Goal: Information Seeking & Learning: Learn about a topic

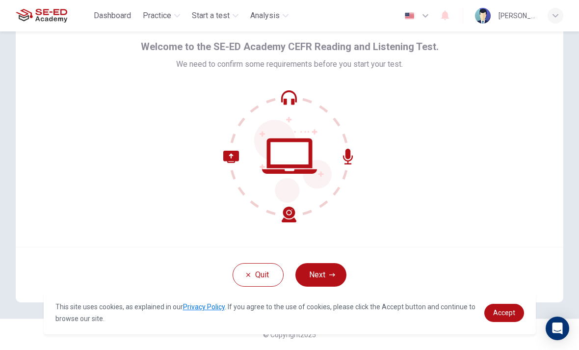
scroll to position [40, 0]
click at [330, 275] on icon "button" at bounding box center [332, 275] width 6 height 6
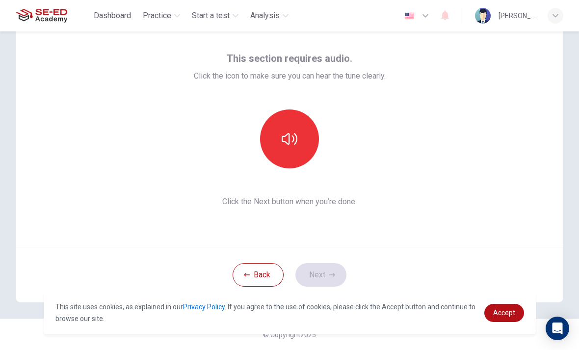
click at [300, 149] on button "button" at bounding box center [289, 138] width 59 height 59
click at [307, 135] on button "button" at bounding box center [289, 138] width 59 height 59
click at [295, 140] on icon "button" at bounding box center [290, 139] width 16 height 16
click at [295, 143] on icon "button" at bounding box center [290, 139] width 16 height 16
click at [301, 108] on div "This section requires audio. Click the icon to make sure you can hear the tune …" at bounding box center [290, 129] width 192 height 157
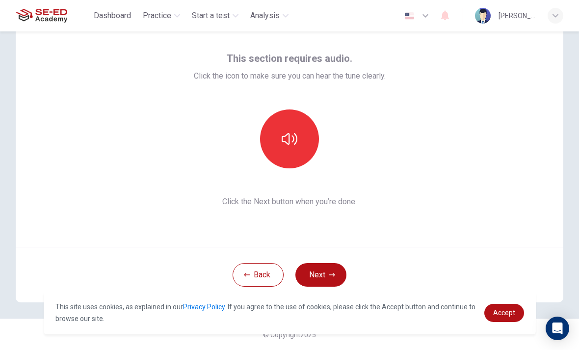
click at [315, 66] on div "This section requires audio. Click the icon to make sure you can hear the tune …" at bounding box center [290, 66] width 192 height 31
click at [298, 137] on button "button" at bounding box center [289, 138] width 59 height 59
click at [331, 280] on button "Next" at bounding box center [320, 275] width 51 height 24
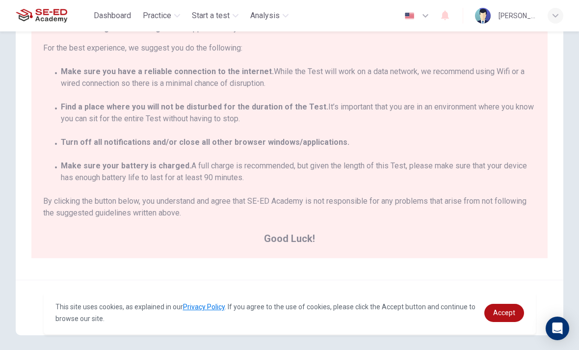
scroll to position [133, 0]
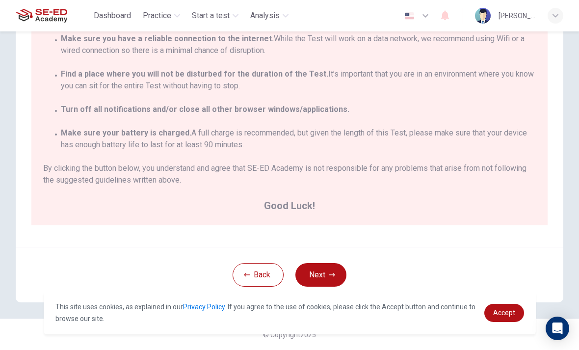
click at [327, 274] on button "Next" at bounding box center [320, 275] width 51 height 24
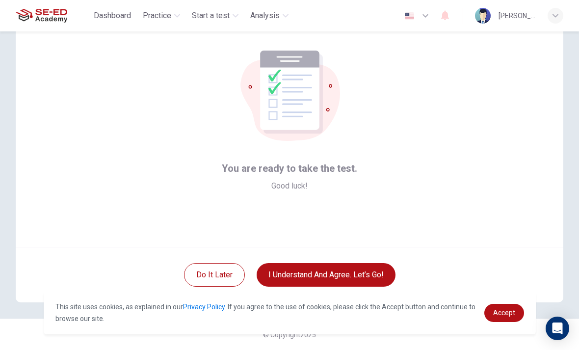
scroll to position [40, 0]
click at [307, 274] on button "I understand and agree. Let’s go!" at bounding box center [326, 275] width 139 height 24
click at [307, 268] on button "I understand and agree. Let’s go!" at bounding box center [326, 275] width 139 height 24
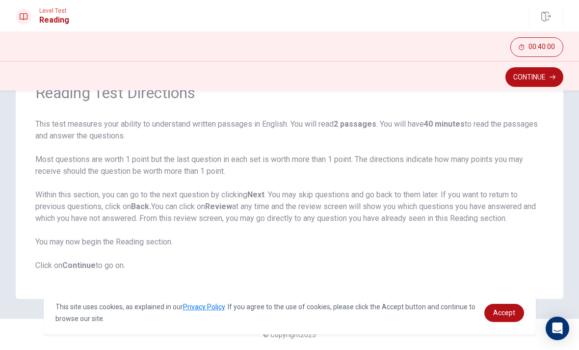
scroll to position [54, 0]
click at [536, 78] on button "Continue" at bounding box center [534, 77] width 58 height 20
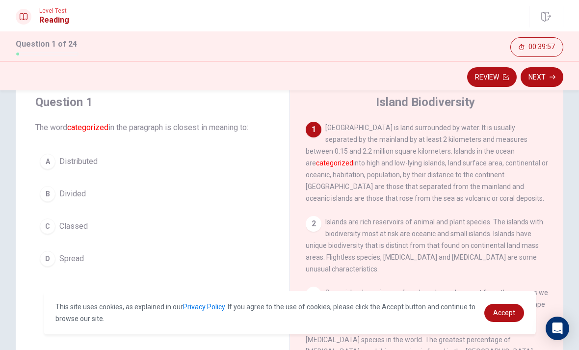
scroll to position [24, 0]
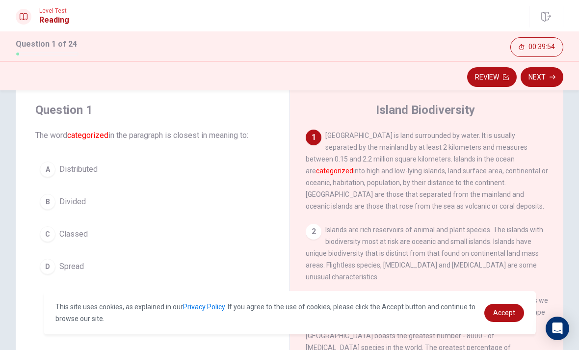
click at [541, 254] on div "2 Islands are rich reservoirs of animal and plant species. The islands with bio…" at bounding box center [427, 253] width 242 height 59
click at [49, 235] on div "C" at bounding box center [48, 234] width 16 height 16
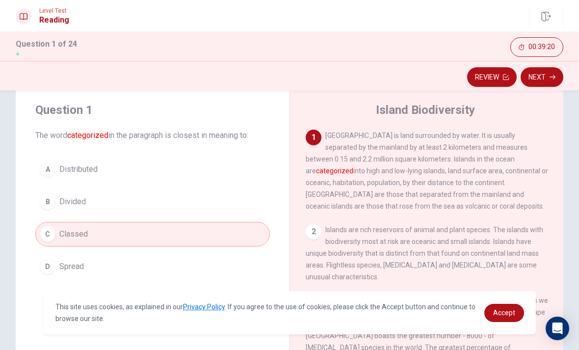
scroll to position [16, 0]
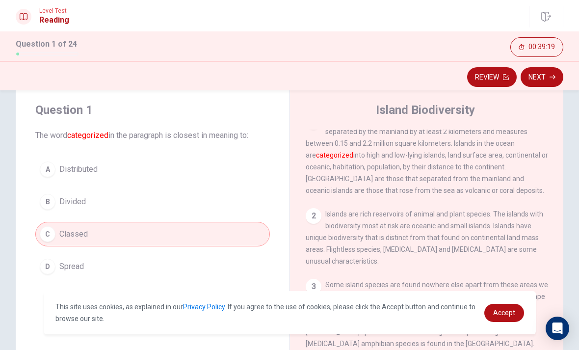
click at [239, 239] on button "C Classed" at bounding box center [152, 234] width 235 height 25
click at [551, 76] on icon "button" at bounding box center [553, 77] width 6 height 6
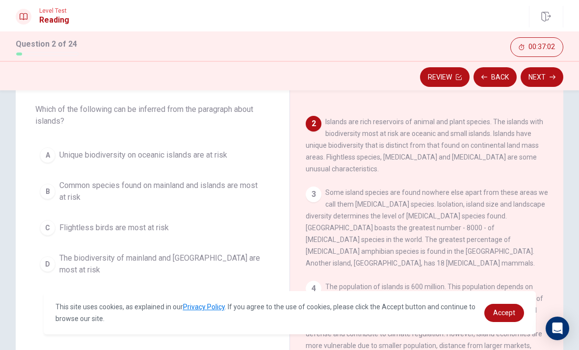
scroll to position [82, 0]
click at [216, 156] on span "Unique biodiversity on oceanic islands are at risk" at bounding box center [143, 155] width 168 height 12
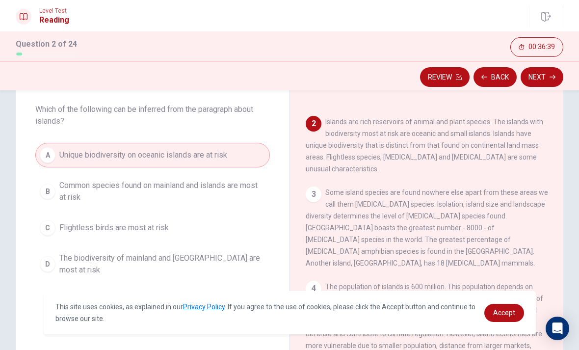
click at [549, 79] on button "Next" at bounding box center [542, 77] width 43 height 20
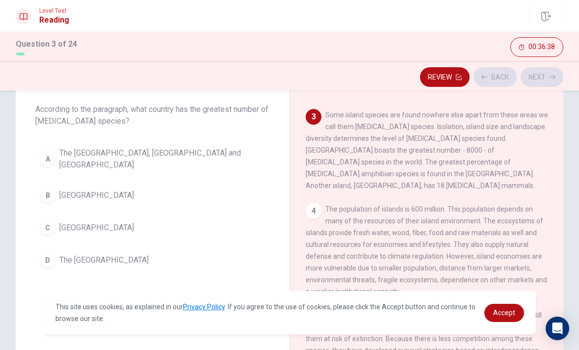
scroll to position [171, 0]
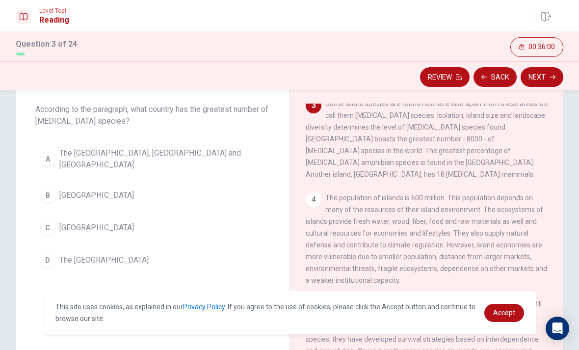
click at [181, 219] on button "C [GEOGRAPHIC_DATA]" at bounding box center [152, 227] width 235 height 25
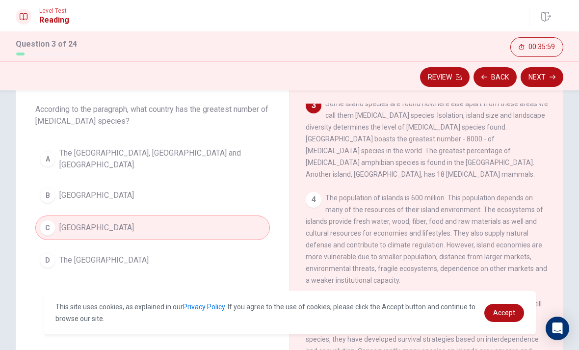
click at [551, 81] on button "Next" at bounding box center [542, 77] width 43 height 20
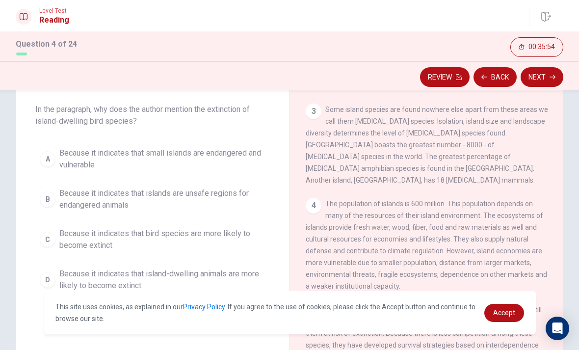
scroll to position [165, 0]
click at [497, 82] on button "Back" at bounding box center [495, 77] width 43 height 20
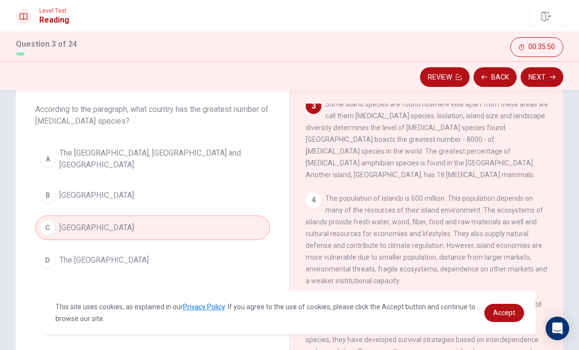
scroll to position [171, 0]
click at [549, 77] on button "Next" at bounding box center [542, 77] width 43 height 20
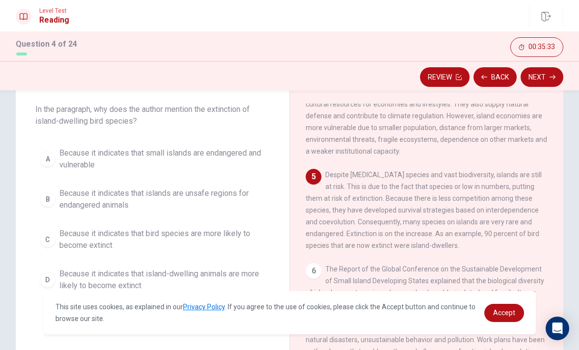
scroll to position [300, 0]
click at [223, 287] on span "Because it indicates that island-dwelling animals are more likely to become ext…" at bounding box center [162, 280] width 206 height 24
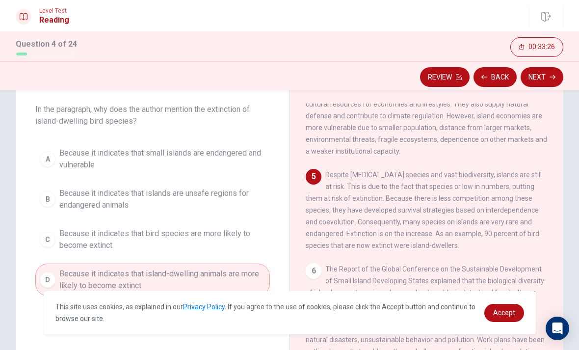
click at [550, 80] on icon "button" at bounding box center [553, 77] width 6 height 6
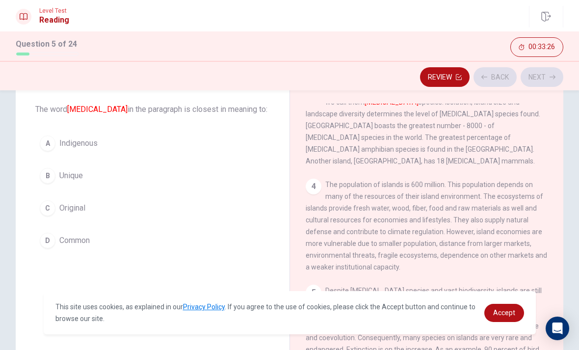
scroll to position [171, 0]
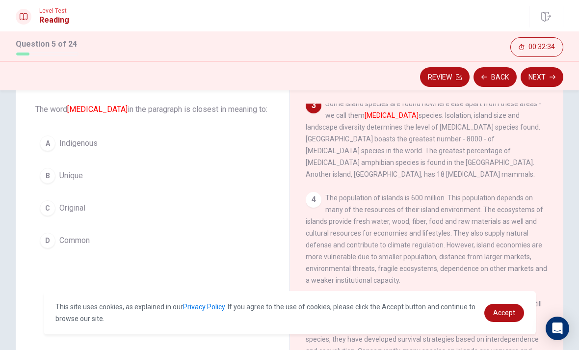
click at [202, 174] on button "B Unique" at bounding box center [152, 175] width 235 height 25
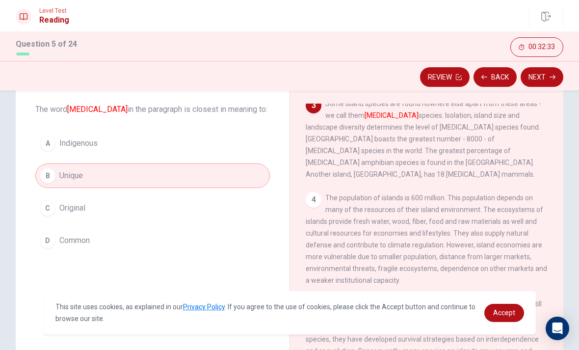
click at [548, 76] on button "Next" at bounding box center [542, 77] width 43 height 20
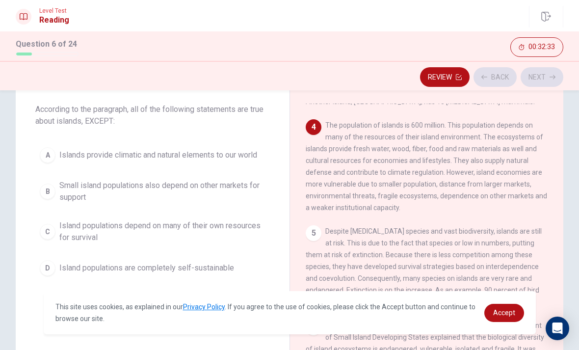
scroll to position [256, 0]
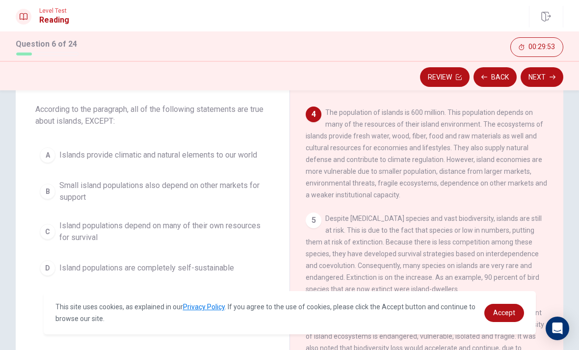
click at [46, 266] on div "D" at bounding box center [48, 268] width 16 height 16
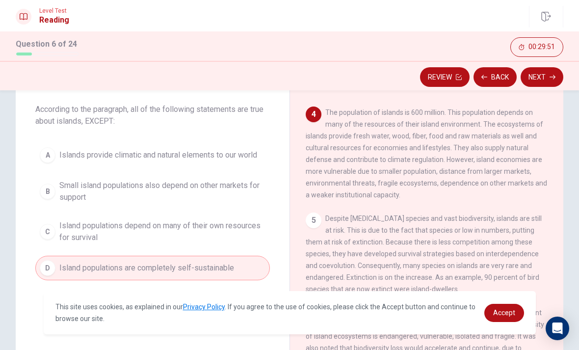
click at [541, 77] on button "Next" at bounding box center [542, 77] width 43 height 20
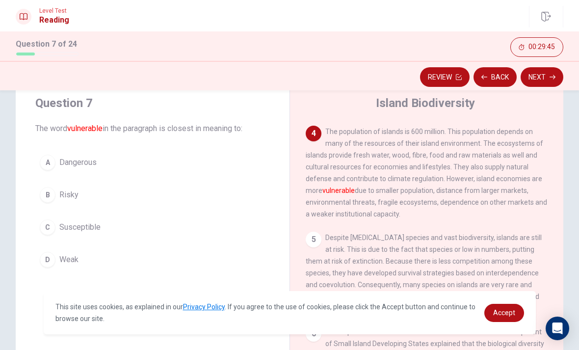
scroll to position [36, 0]
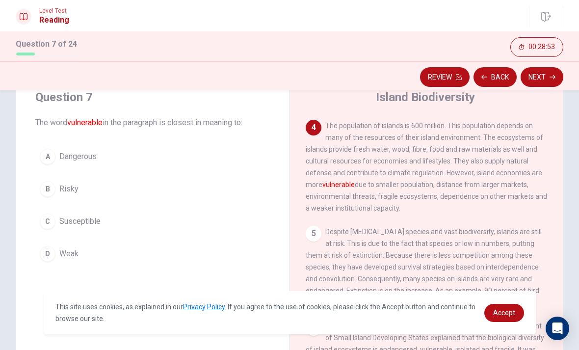
click at [160, 247] on button "D Weak" at bounding box center [152, 253] width 235 height 25
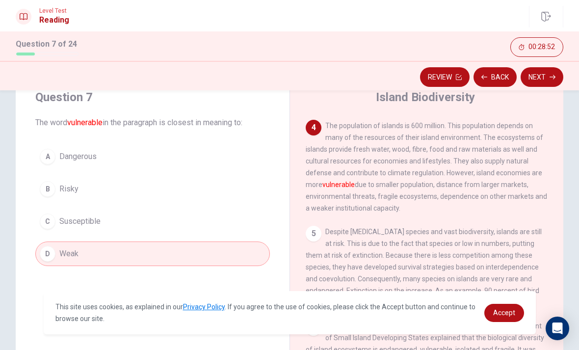
click at [552, 76] on icon "button" at bounding box center [553, 77] width 6 height 6
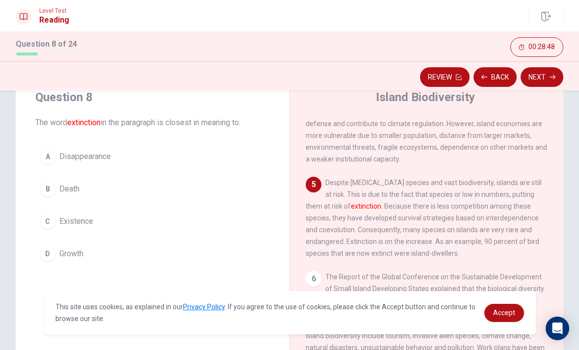
scroll to position [308, 0]
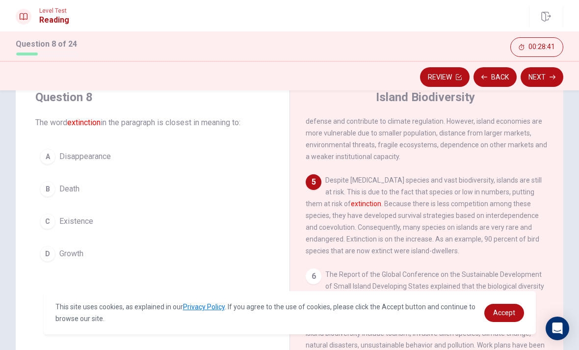
click at [175, 153] on button "A Disappearance" at bounding box center [152, 156] width 235 height 25
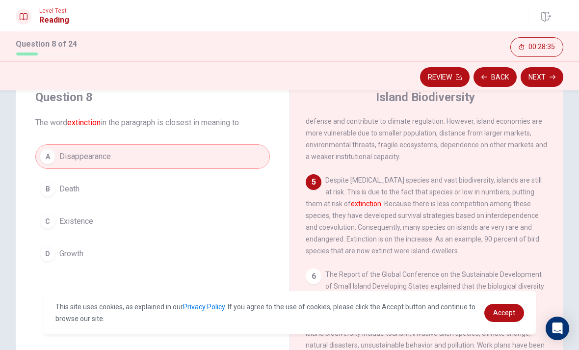
click at [553, 79] on icon "button" at bounding box center [553, 77] width 6 height 6
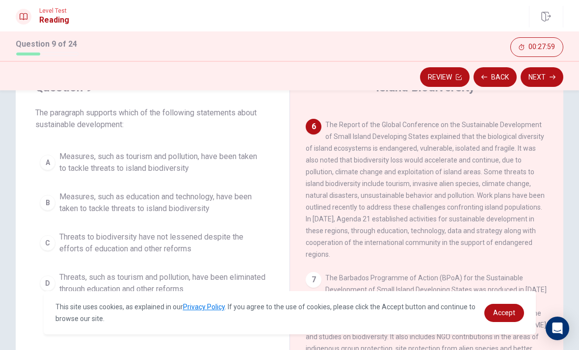
scroll to position [448, 0]
click at [497, 76] on button "Back" at bounding box center [495, 77] width 43 height 20
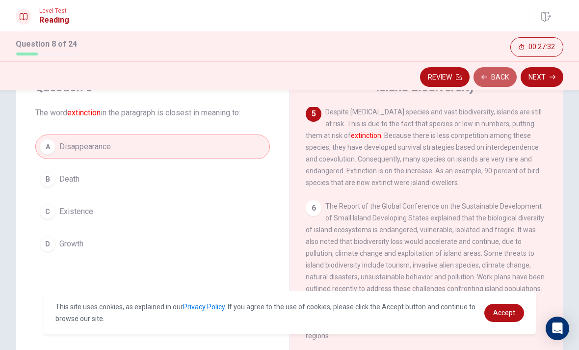
click at [494, 74] on button "Back" at bounding box center [495, 77] width 43 height 20
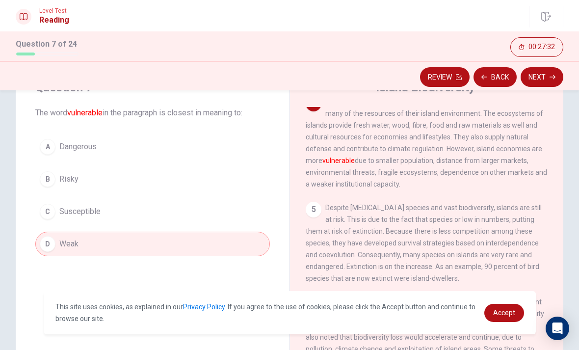
scroll to position [256, 0]
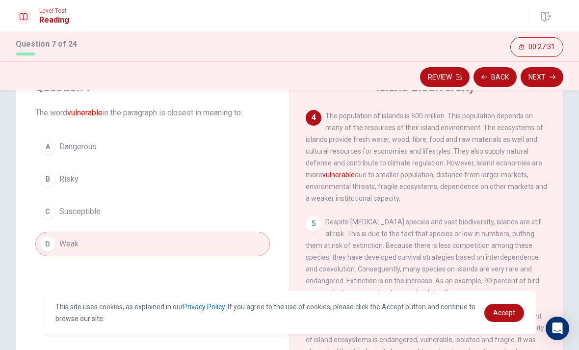
click at [497, 76] on button "Back" at bounding box center [495, 77] width 43 height 20
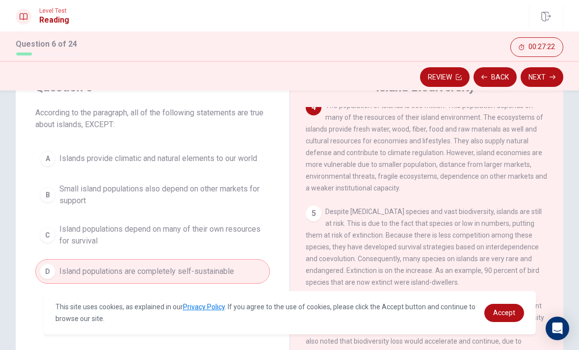
scroll to position [254, 0]
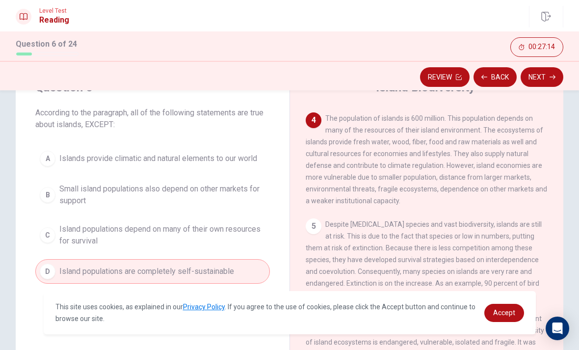
click at [251, 159] on span "Islands provide climatic and natural elements to our world" at bounding box center [158, 159] width 198 height 12
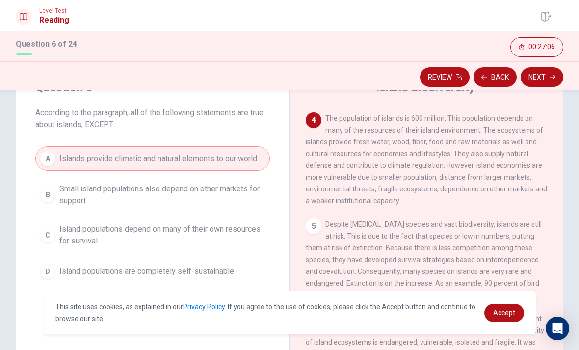
click at [548, 78] on button "Next" at bounding box center [542, 77] width 43 height 20
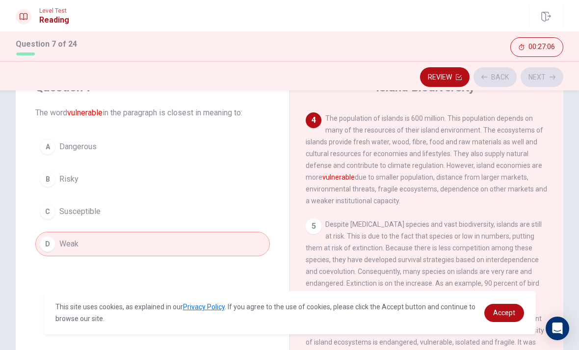
scroll to position [256, 0]
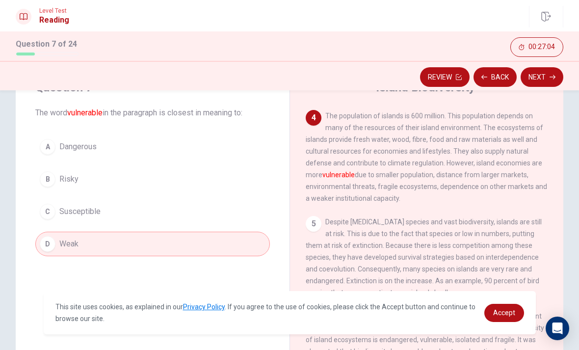
click at [547, 78] on button "Next" at bounding box center [542, 77] width 43 height 20
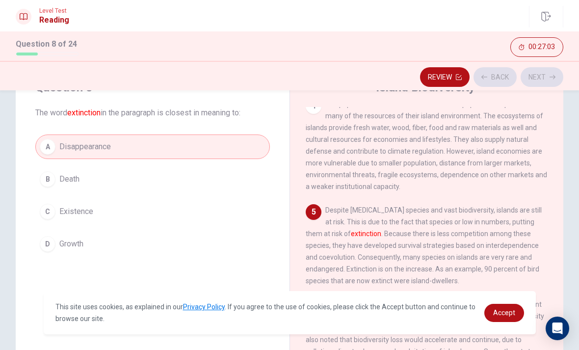
scroll to position [268, 0]
click at [548, 78] on button "Next" at bounding box center [542, 77] width 43 height 20
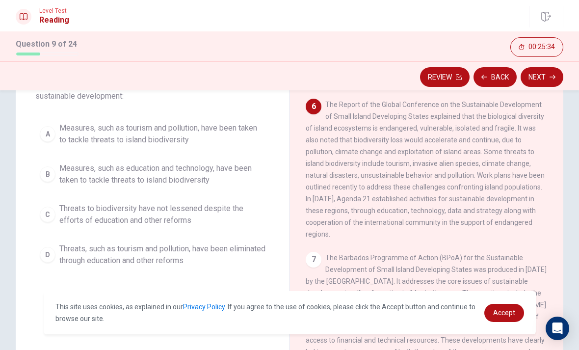
scroll to position [75, 0]
click at [221, 175] on span "Measures, such as education and technology, have been taken to tackle threats t…" at bounding box center [162, 174] width 206 height 24
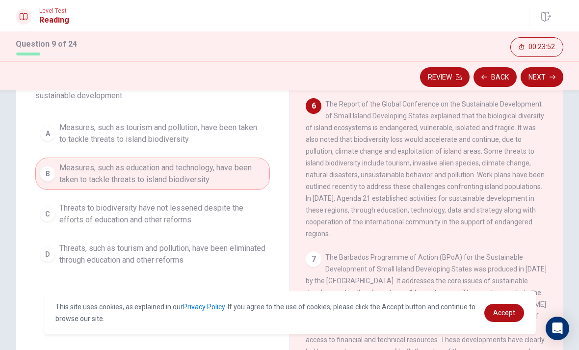
click at [551, 79] on icon "button" at bounding box center [553, 77] width 6 height 6
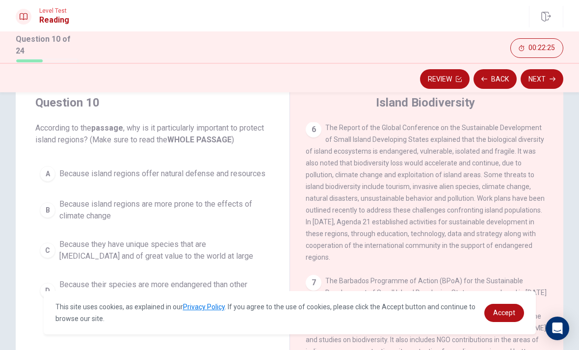
scroll to position [463, 0]
click at [498, 313] on span "Accept" at bounding box center [504, 313] width 22 height 8
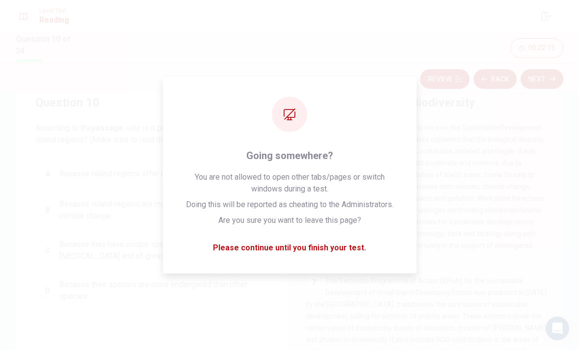
click at [266, 307] on button "D Because their species are more endangered than other species" at bounding box center [152, 290] width 235 height 32
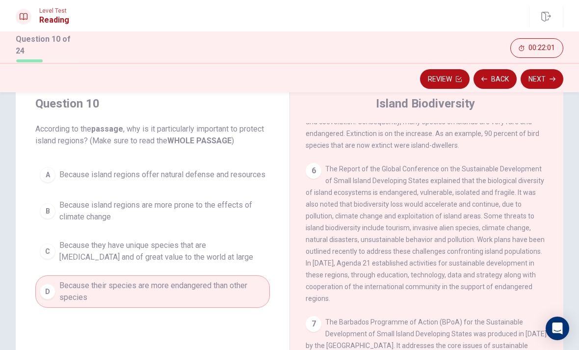
scroll to position [32, 0]
click at [43, 256] on div "C" at bounding box center [48, 251] width 16 height 16
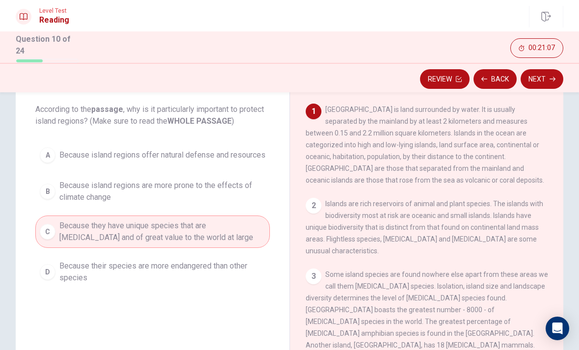
scroll to position [54, 0]
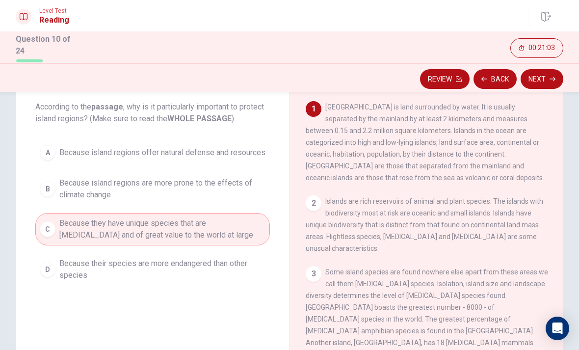
click at [538, 79] on button "Next" at bounding box center [542, 79] width 43 height 20
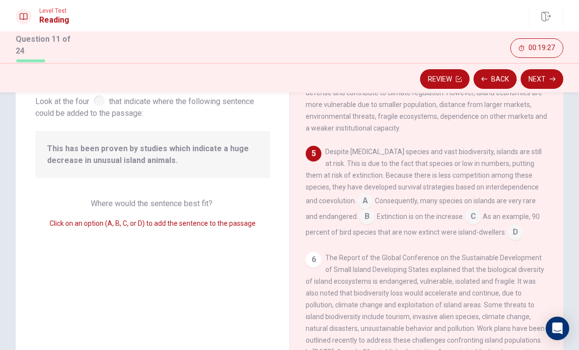
scroll to position [313, 0]
click at [507, 232] on input at bounding box center [515, 233] width 16 height 16
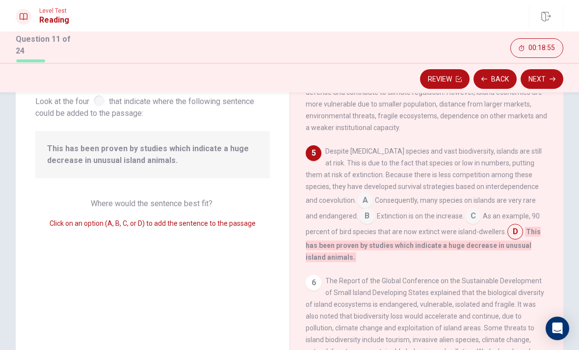
click at [550, 82] on button "Next" at bounding box center [542, 79] width 43 height 20
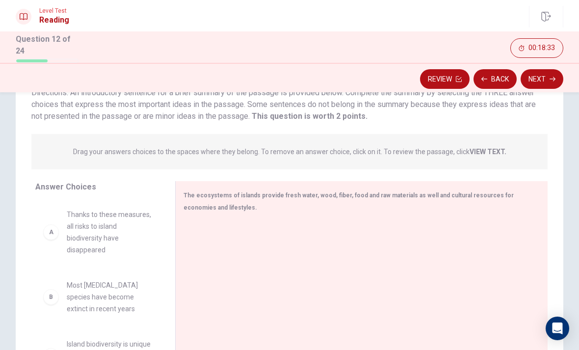
scroll to position [84, 0]
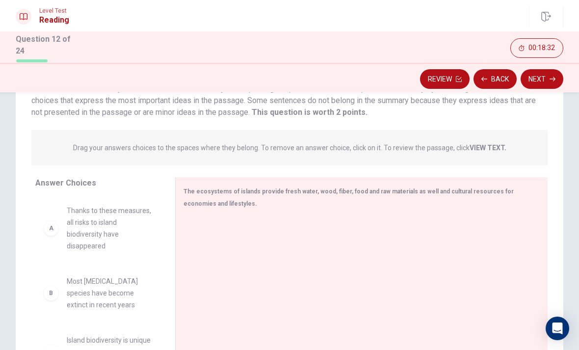
click at [226, 265] on div at bounding box center [358, 283] width 348 height 132
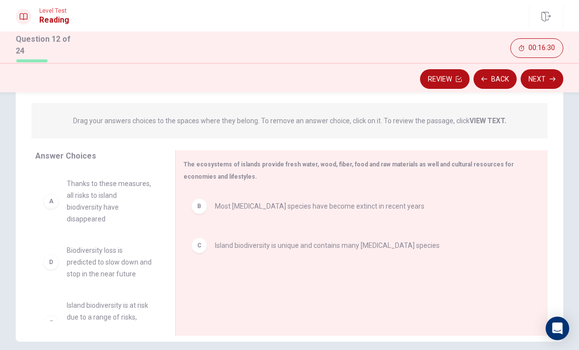
scroll to position [114, 0]
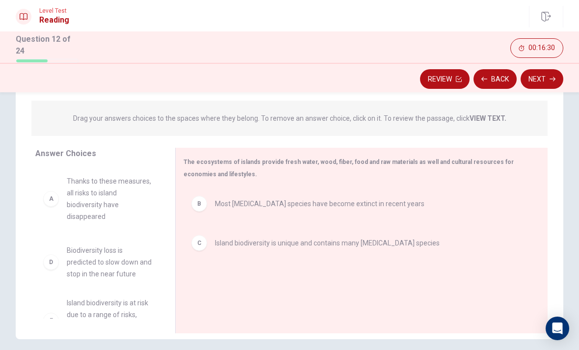
click at [56, 264] on div "A Thanks to these measures, all risks to island biodiversity have disappeared E…" at bounding box center [97, 242] width 124 height 151
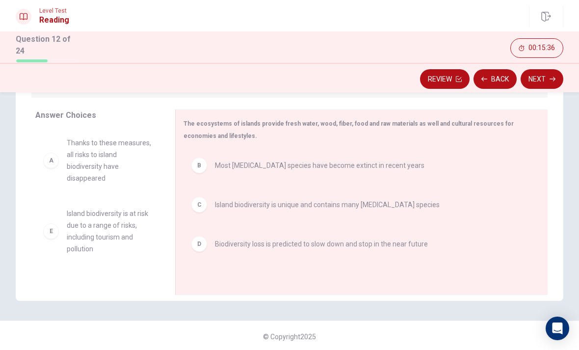
scroll to position [0, 0]
click at [540, 80] on button "Next" at bounding box center [542, 79] width 43 height 20
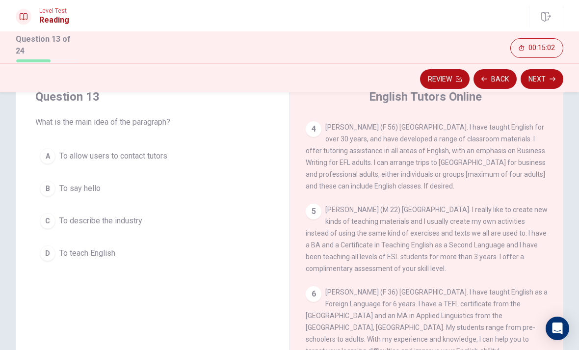
scroll to position [39, 0]
click at [173, 159] on button "A To allow users to contact tutors" at bounding box center [152, 155] width 235 height 25
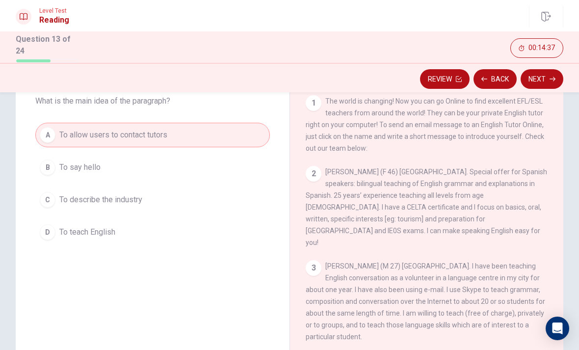
scroll to position [0, 0]
click at [547, 77] on button "Next" at bounding box center [542, 79] width 43 height 20
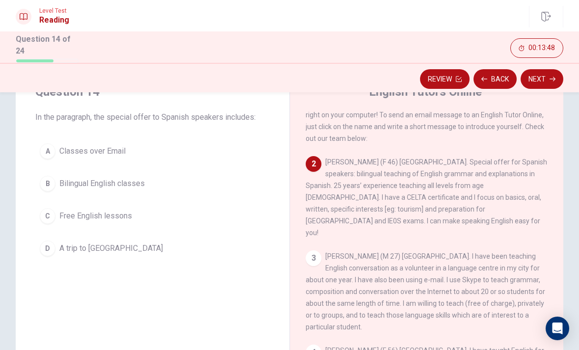
scroll to position [40, 0]
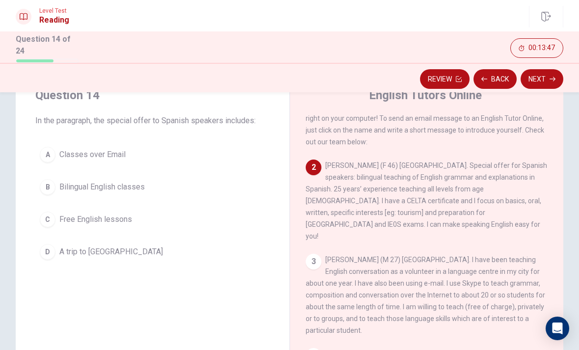
click at [164, 188] on button "B Bilingual English classes" at bounding box center [152, 187] width 235 height 25
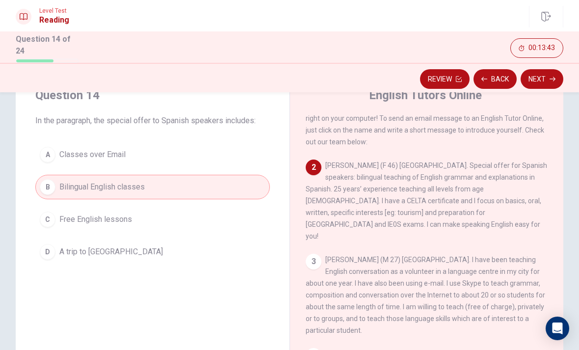
click at [548, 79] on button "Next" at bounding box center [542, 79] width 43 height 20
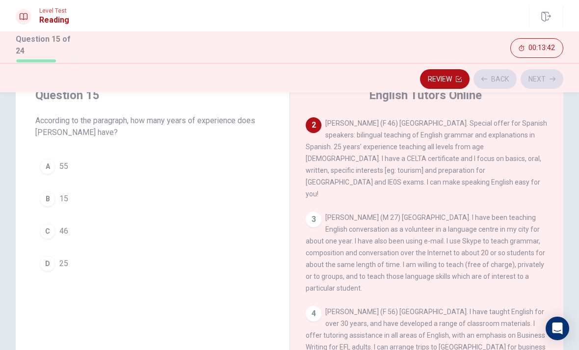
scroll to position [73, 0]
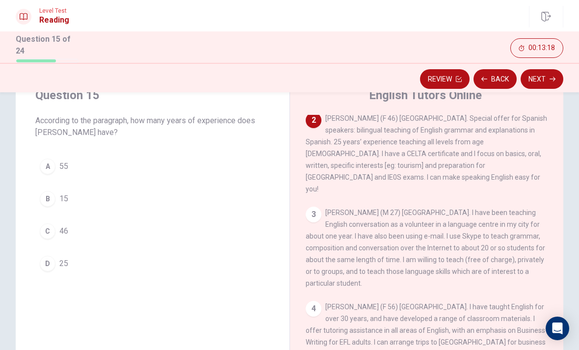
click at [149, 266] on button "D 25" at bounding box center [152, 263] width 235 height 25
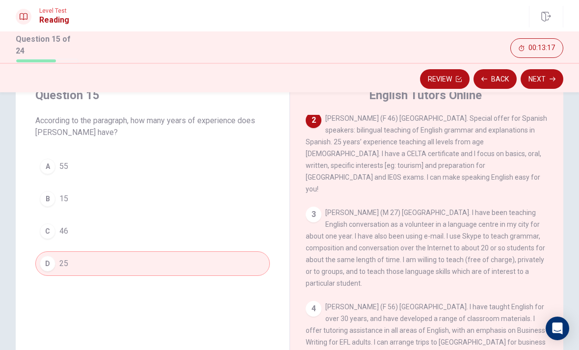
click at [542, 85] on button "Next" at bounding box center [542, 79] width 43 height 20
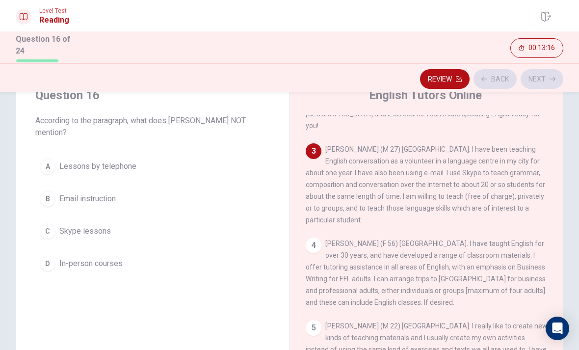
scroll to position [146, 0]
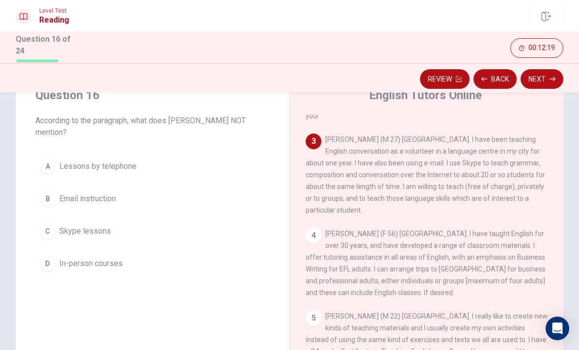
click at [147, 263] on button "D In-person courses" at bounding box center [152, 263] width 235 height 25
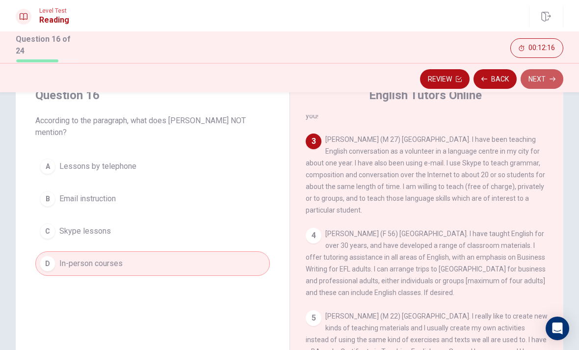
click at [550, 76] on icon "button" at bounding box center [553, 79] width 6 height 6
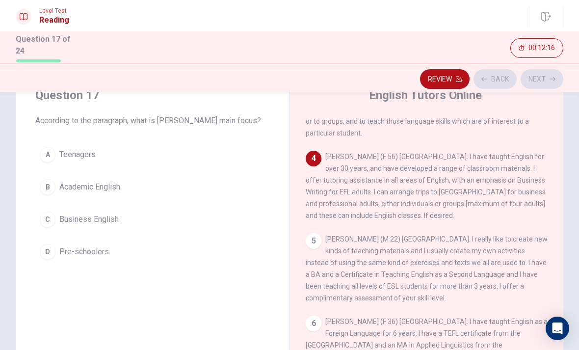
scroll to position [244, 0]
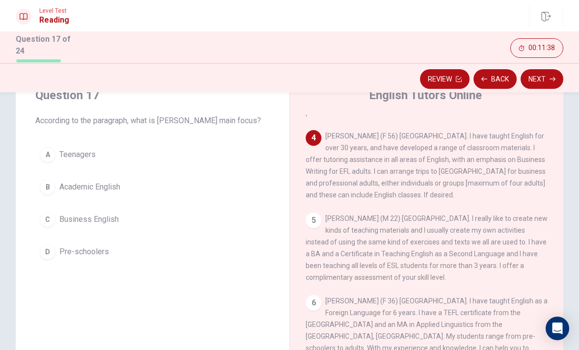
click at [107, 225] on button "C Business English" at bounding box center [152, 219] width 235 height 25
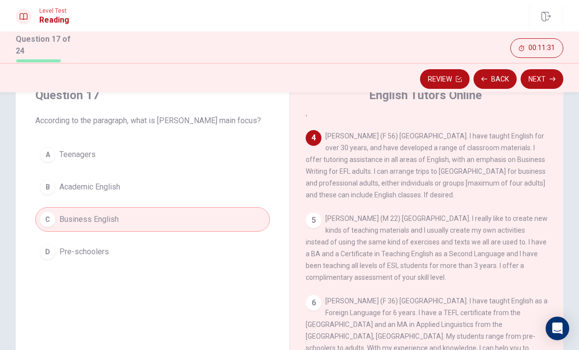
click at [539, 77] on button "Next" at bounding box center [542, 79] width 43 height 20
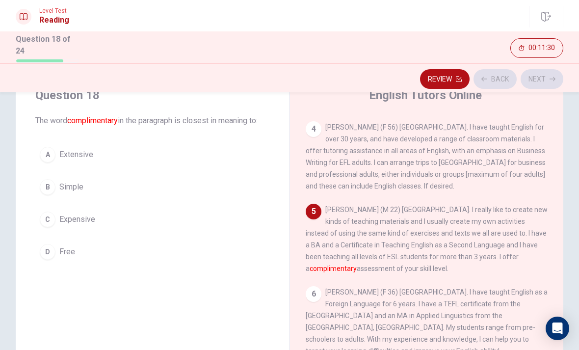
scroll to position [254, 0]
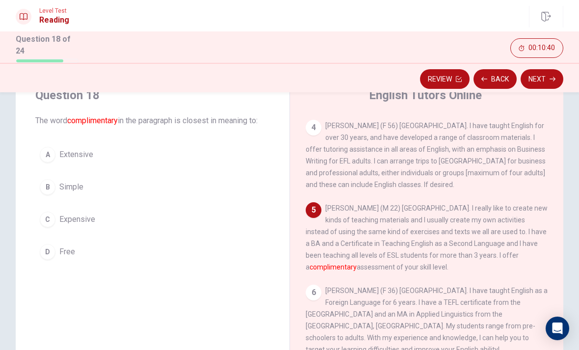
click at [41, 151] on div "A" at bounding box center [48, 155] width 16 height 16
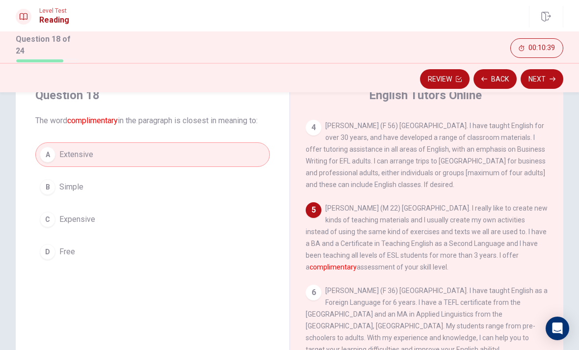
click at [541, 80] on button "Next" at bounding box center [542, 79] width 43 height 20
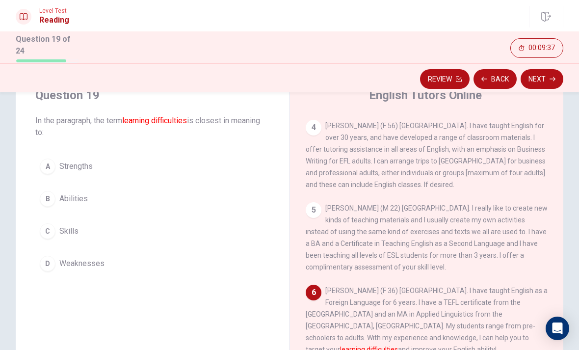
click at [207, 219] on button "C Skills" at bounding box center [152, 231] width 235 height 25
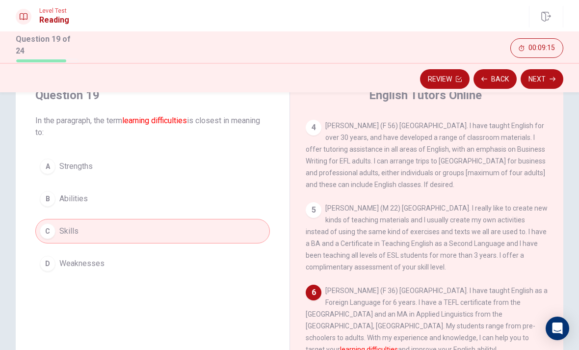
click at [545, 74] on button "Next" at bounding box center [542, 79] width 43 height 20
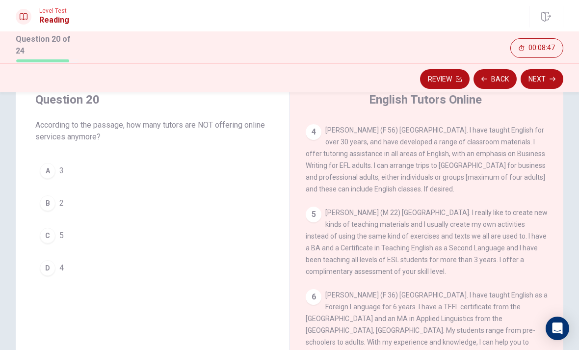
scroll to position [35, 0]
click at [47, 208] on div "B" at bounding box center [48, 204] width 16 height 16
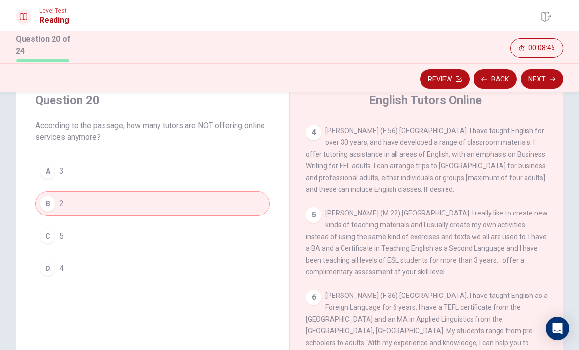
click at [553, 77] on icon "button" at bounding box center [553, 79] width 6 height 6
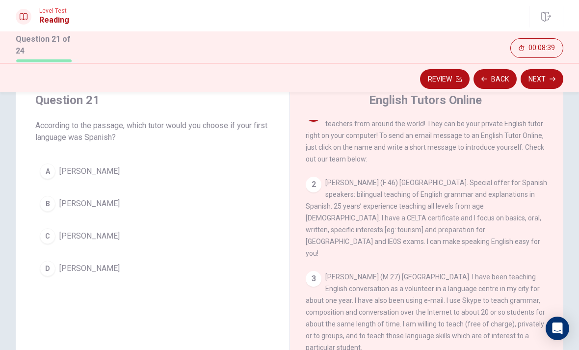
scroll to position [14, 0]
click at [54, 172] on div "A" at bounding box center [48, 171] width 16 height 16
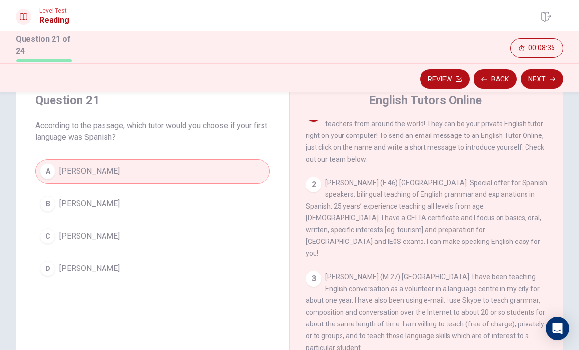
click at [552, 80] on icon "button" at bounding box center [553, 79] width 6 height 6
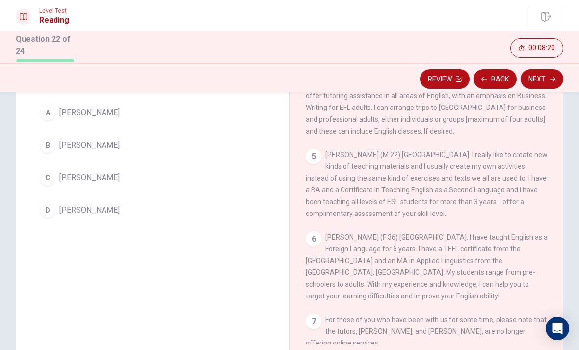
scroll to position [93, 0]
click at [495, 78] on button "Back" at bounding box center [495, 79] width 43 height 20
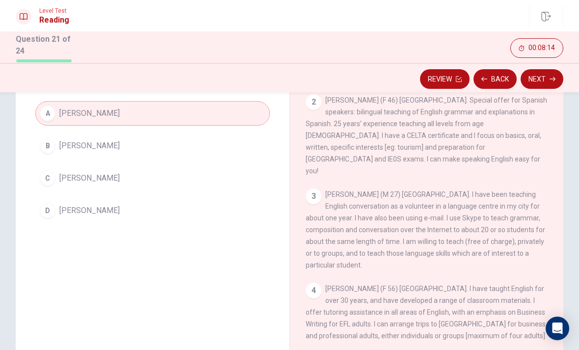
scroll to position [0, 0]
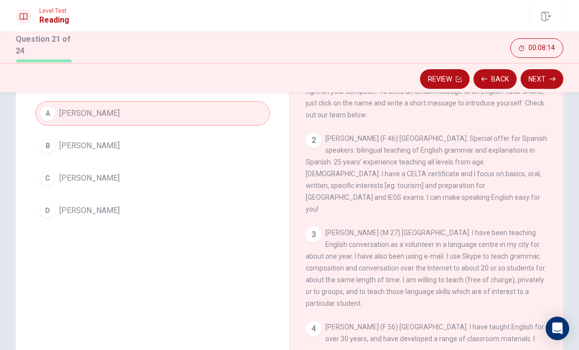
click at [496, 78] on button "Back" at bounding box center [495, 79] width 43 height 20
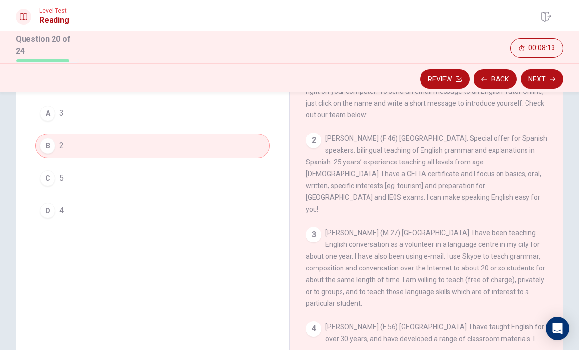
click at [499, 77] on button "Back" at bounding box center [495, 79] width 43 height 20
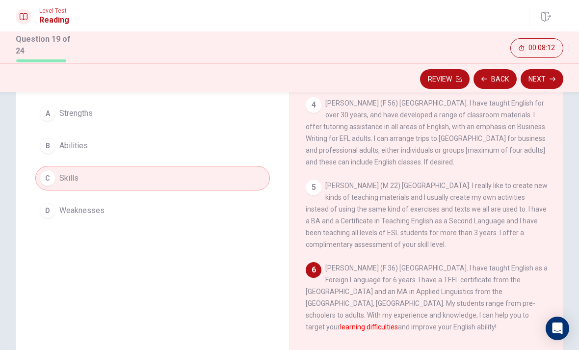
scroll to position [254, 0]
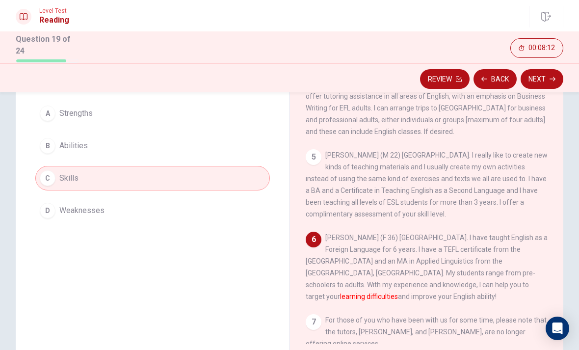
click at [54, 212] on div "D" at bounding box center [48, 211] width 16 height 16
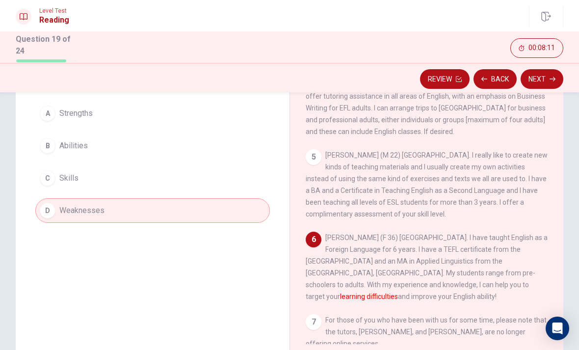
click at [544, 82] on button "Next" at bounding box center [542, 79] width 43 height 20
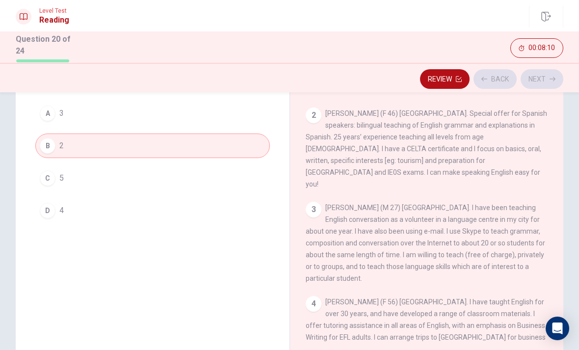
scroll to position [0, 0]
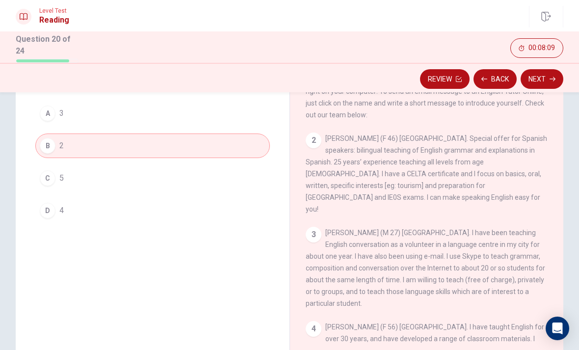
click at [546, 77] on button "Next" at bounding box center [542, 79] width 43 height 20
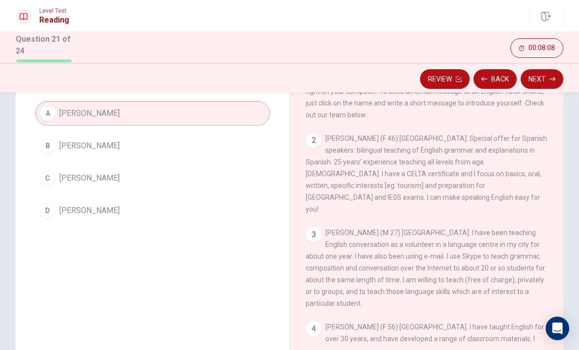
click at [548, 77] on button "Next" at bounding box center [542, 79] width 43 height 20
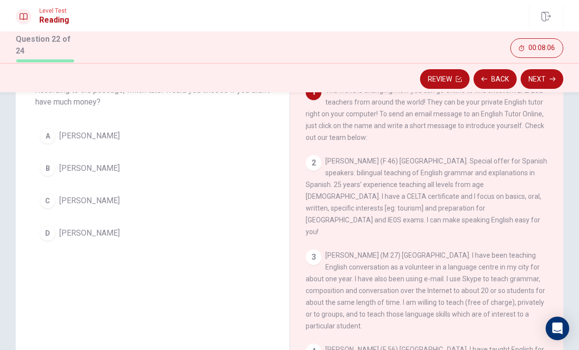
scroll to position [57, 0]
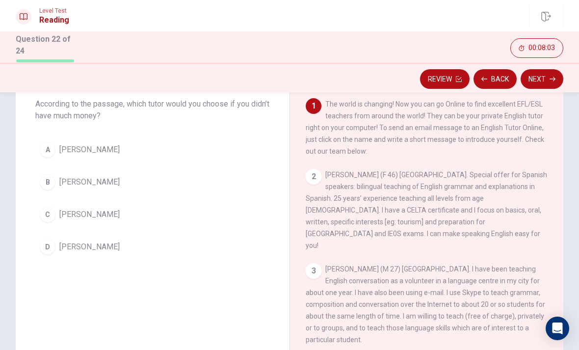
click at [45, 252] on div "D" at bounding box center [48, 247] width 16 height 16
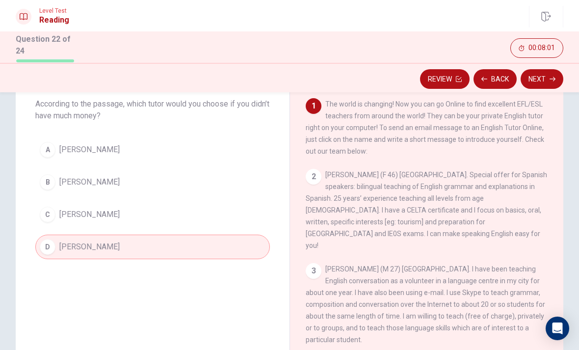
click at [546, 78] on button "Next" at bounding box center [542, 79] width 43 height 20
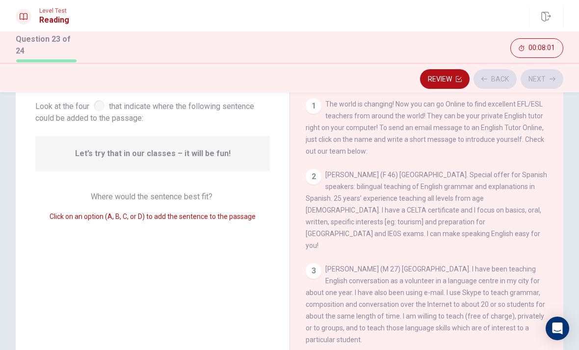
scroll to position [232, 0]
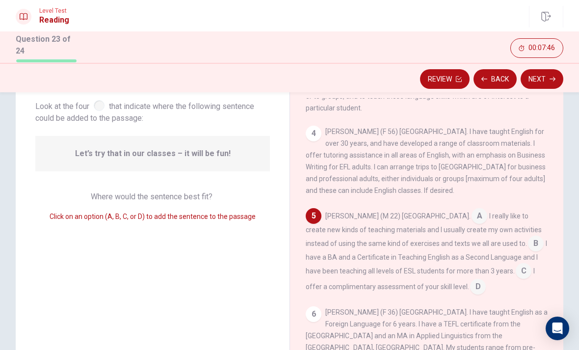
click at [470, 280] on input at bounding box center [478, 288] width 16 height 16
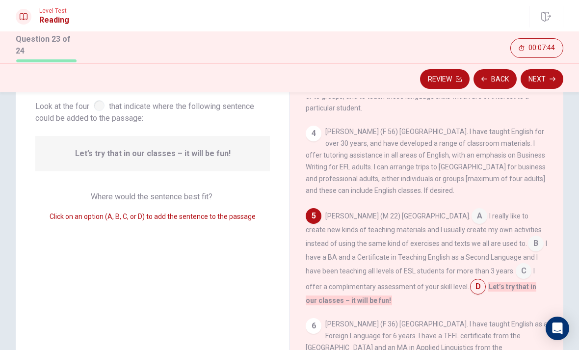
click at [545, 79] on button "Next" at bounding box center [542, 79] width 43 height 20
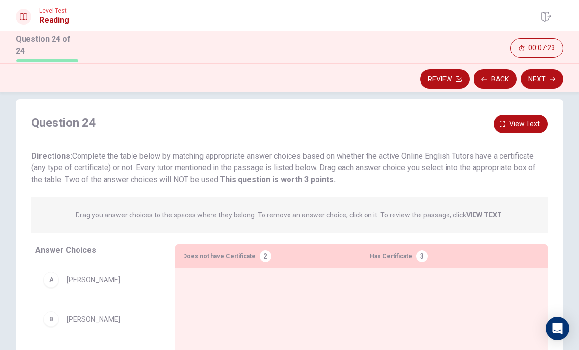
scroll to position [12, 0]
click at [521, 122] on span "View text" at bounding box center [524, 125] width 30 height 12
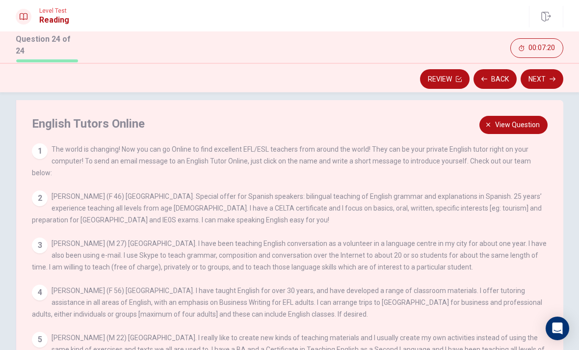
click at [521, 120] on span "View question" at bounding box center [517, 125] width 45 height 12
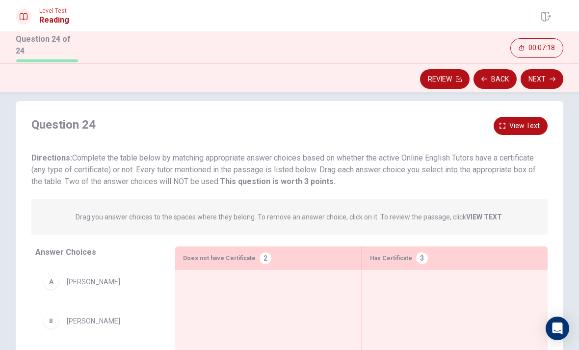
scroll to position [12, 0]
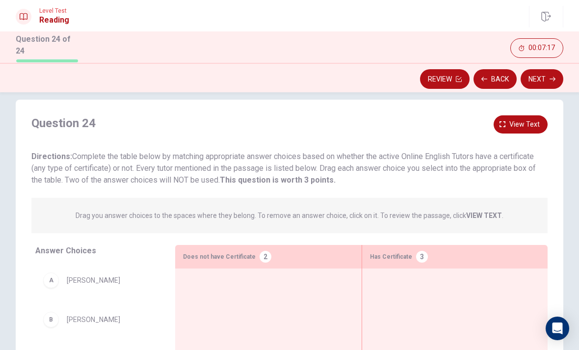
click at [523, 119] on span "View text" at bounding box center [524, 124] width 30 height 12
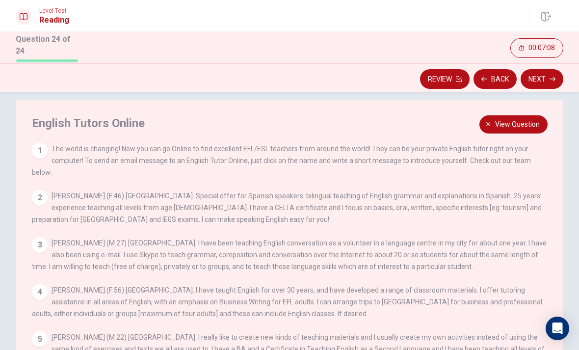
click at [520, 125] on span "View question" at bounding box center [517, 124] width 45 height 12
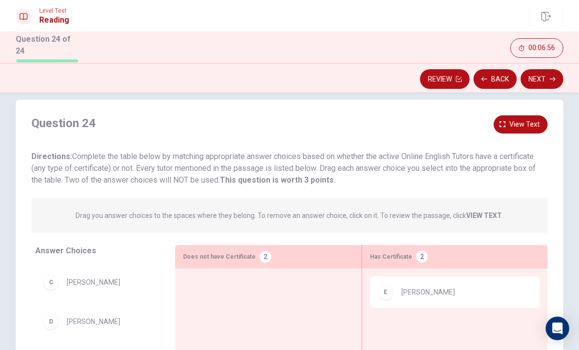
scroll to position [77, 0]
click at [532, 125] on span "View text" at bounding box center [524, 124] width 30 height 12
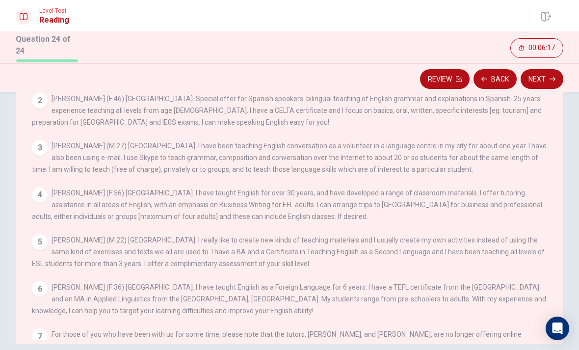
scroll to position [1, 0]
click at [541, 82] on button "Next" at bounding box center [542, 79] width 43 height 20
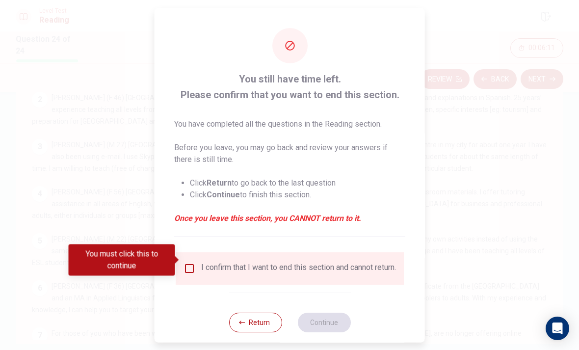
click at [459, 214] on div at bounding box center [289, 175] width 579 height 350
click at [253, 317] on button "Return" at bounding box center [255, 322] width 53 height 20
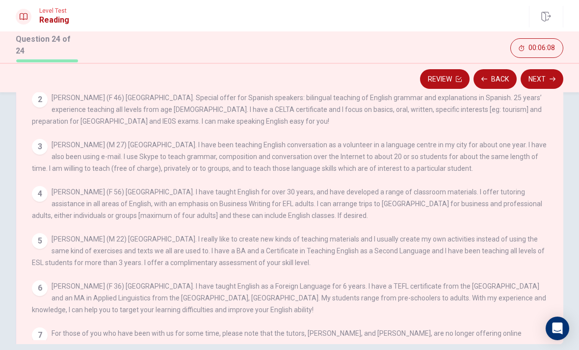
click at [492, 78] on button "Back" at bounding box center [495, 79] width 43 height 20
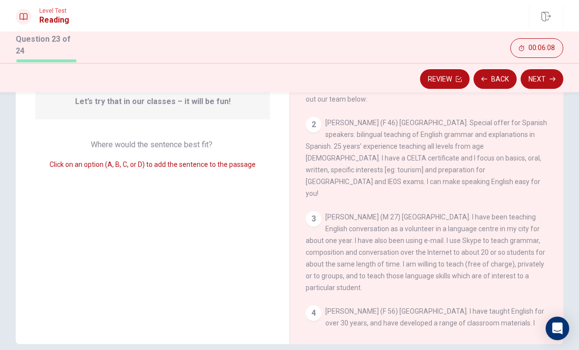
scroll to position [243, 0]
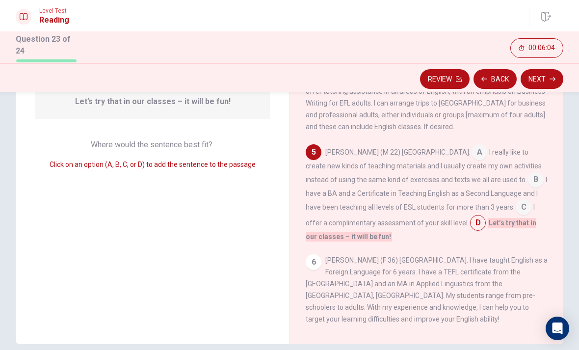
click at [546, 78] on button "Next" at bounding box center [542, 79] width 43 height 20
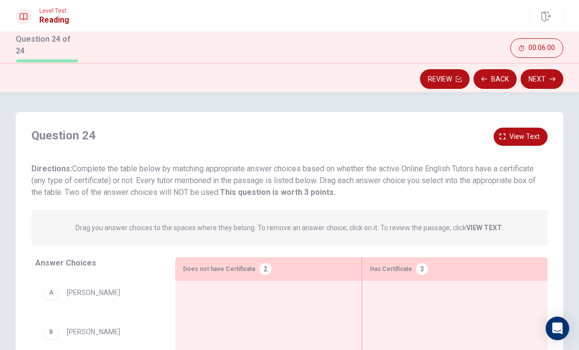
scroll to position [0, 0]
click at [497, 86] on button "Back" at bounding box center [495, 79] width 43 height 20
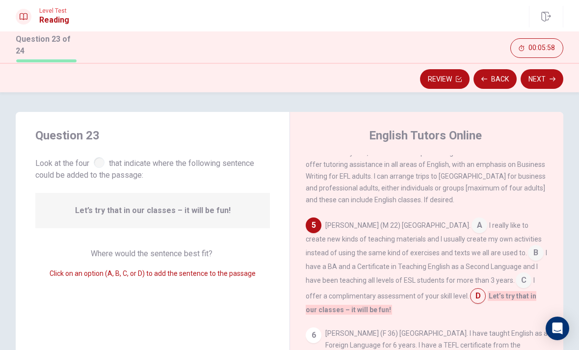
scroll to position [279, 0]
click at [548, 79] on button "Next" at bounding box center [542, 79] width 43 height 20
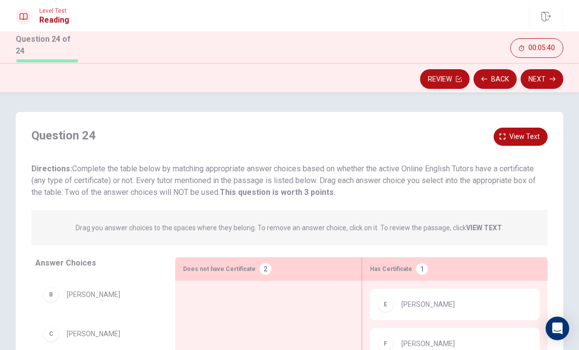
scroll to position [0, 0]
click at [513, 134] on span "View text" at bounding box center [524, 137] width 30 height 12
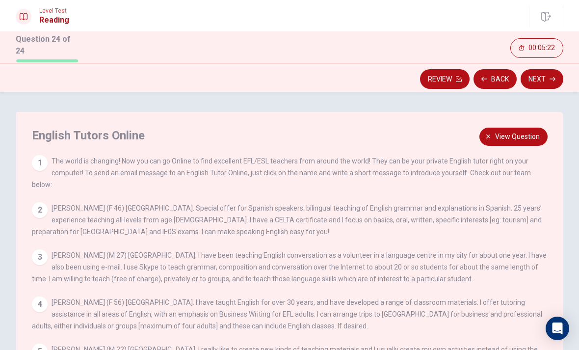
click at [526, 134] on span "View question" at bounding box center [517, 137] width 45 height 12
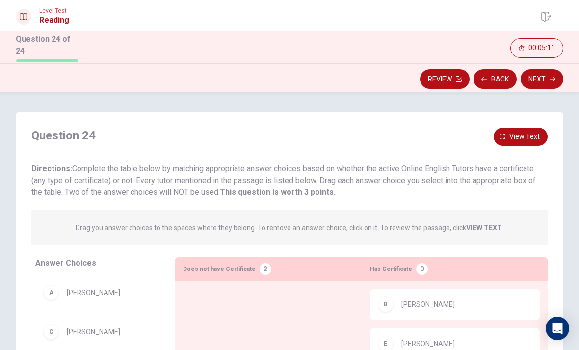
click at [535, 137] on span "View text" at bounding box center [524, 137] width 30 height 12
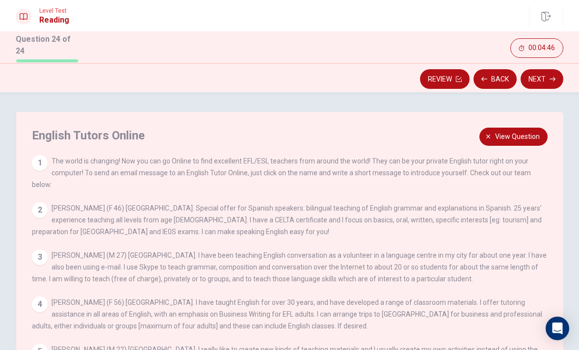
click at [531, 131] on span "View question" at bounding box center [517, 137] width 45 height 12
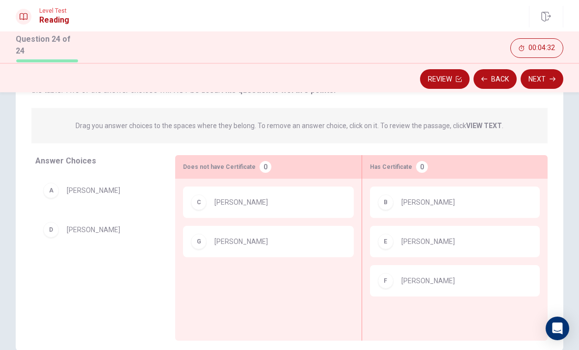
click at [549, 79] on button "Next" at bounding box center [542, 79] width 43 height 20
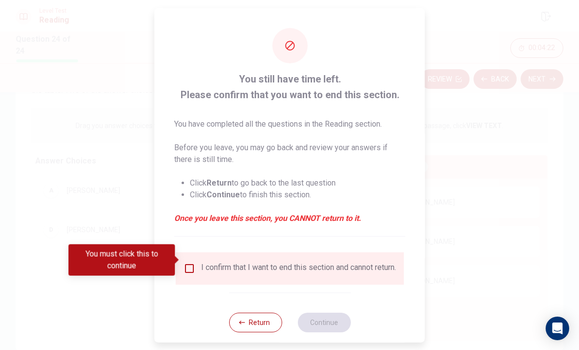
click at [258, 322] on button "Return" at bounding box center [255, 322] width 53 height 20
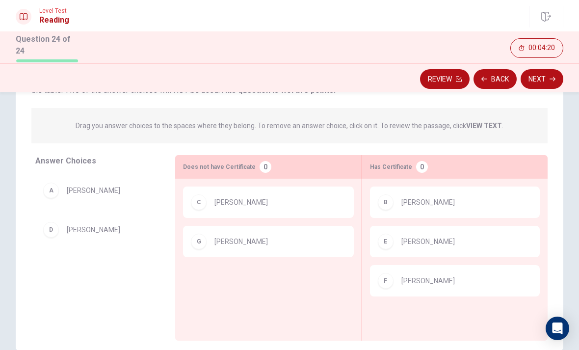
click at [449, 78] on button "Review" at bounding box center [445, 79] width 50 height 20
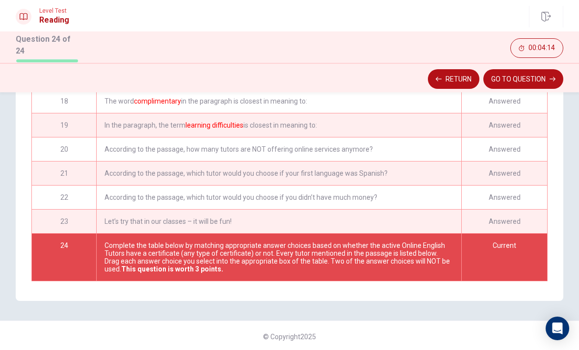
scroll to position [396, 0]
click at [531, 79] on button "GO TO QUESTION" at bounding box center [523, 79] width 80 height 20
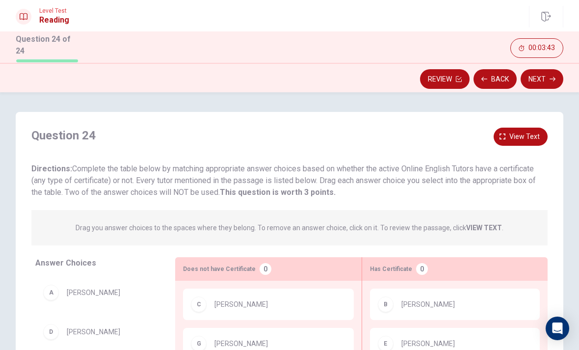
scroll to position [0, 0]
click at [531, 134] on span "View text" at bounding box center [524, 137] width 30 height 12
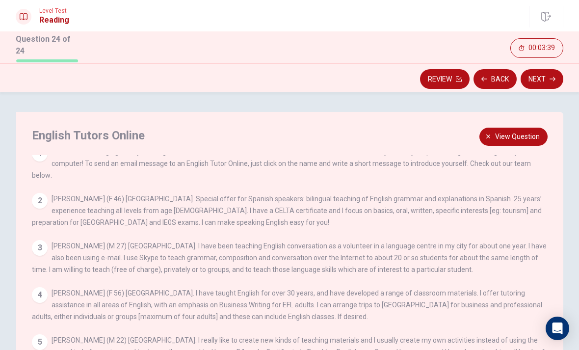
scroll to position [9, 0]
click at [517, 135] on span "View question" at bounding box center [517, 137] width 45 height 12
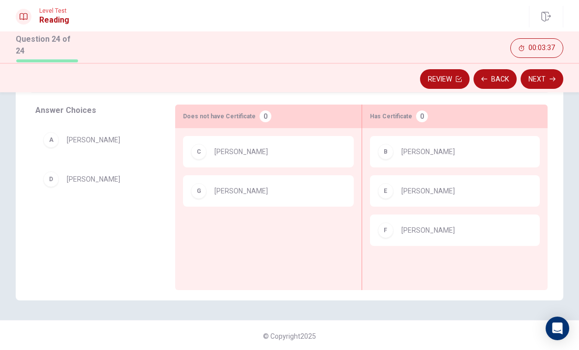
scroll to position [152, 0]
click at [550, 80] on button "Next" at bounding box center [542, 79] width 43 height 20
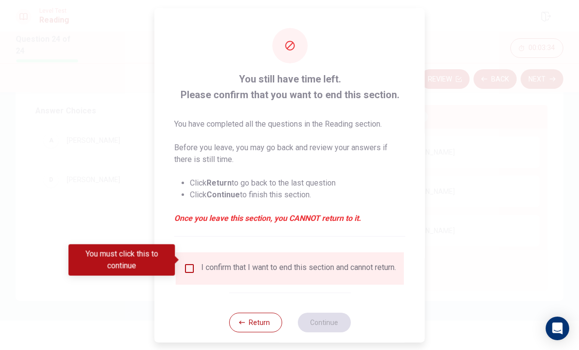
click at [188, 264] on input "You must click this to continue" at bounding box center [190, 268] width 12 height 12
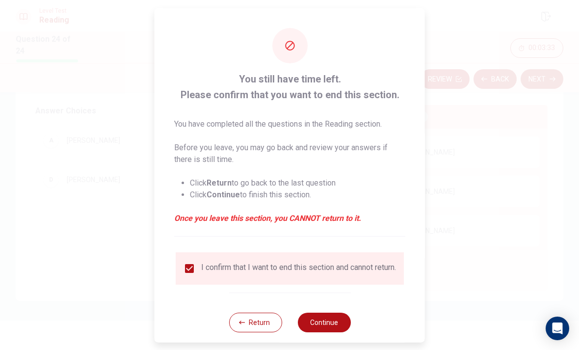
click at [330, 321] on button "Continue" at bounding box center [323, 322] width 53 height 20
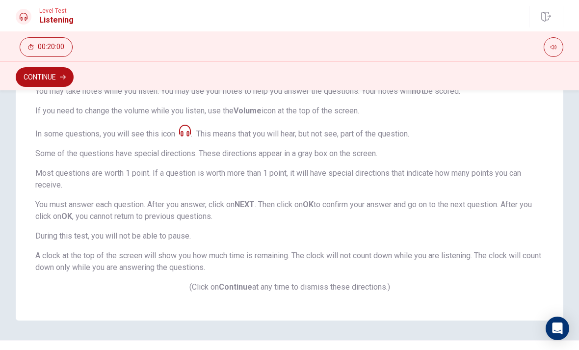
scroll to position [158, 0]
click at [35, 79] on button "Continue" at bounding box center [45, 77] width 58 height 20
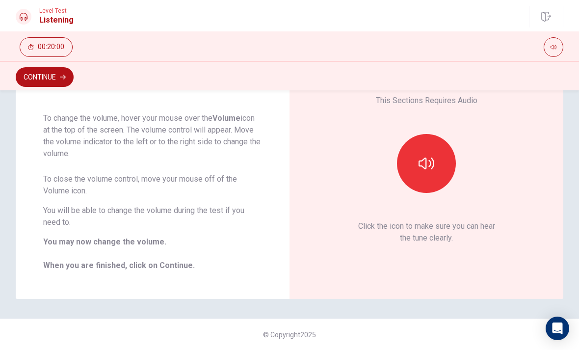
click at [434, 166] on icon "button" at bounding box center [427, 164] width 16 height 12
click at [439, 169] on button "button" at bounding box center [426, 163] width 59 height 59
click at [43, 78] on button "Continue" at bounding box center [45, 77] width 58 height 20
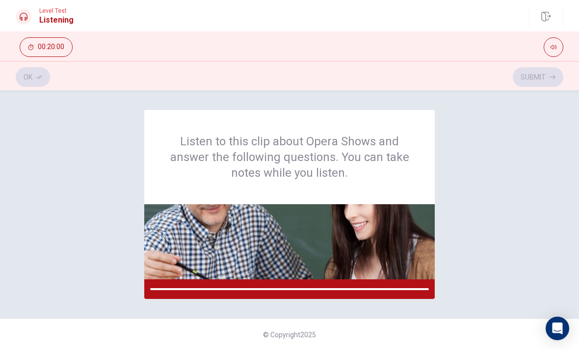
scroll to position [0, 0]
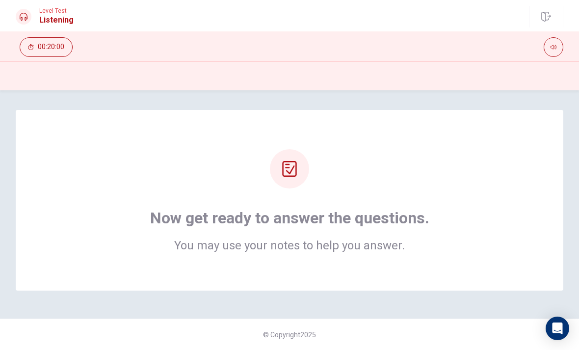
click at [376, 240] on h2 "You may use your notes to help you answer." at bounding box center [289, 245] width 279 height 12
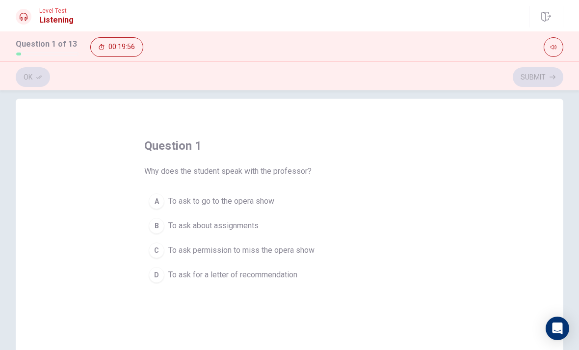
scroll to position [12, 0]
click at [161, 200] on div "A" at bounding box center [157, 200] width 16 height 16
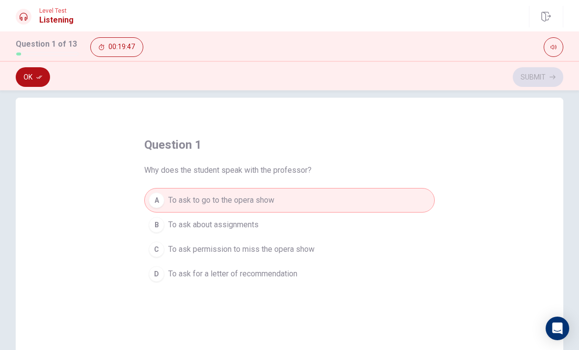
click at [34, 78] on button "Ok" at bounding box center [33, 77] width 34 height 20
click at [540, 81] on button "Submit" at bounding box center [538, 77] width 51 height 20
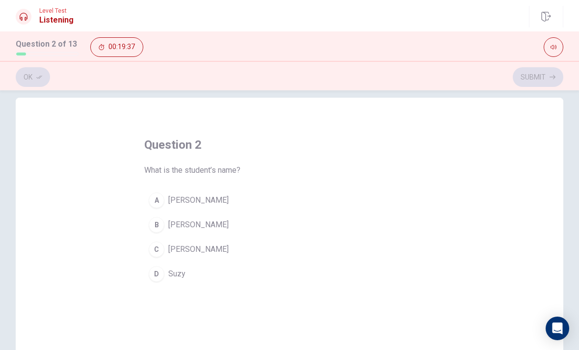
click at [167, 202] on button "A [PERSON_NAME]" at bounding box center [289, 200] width 291 height 25
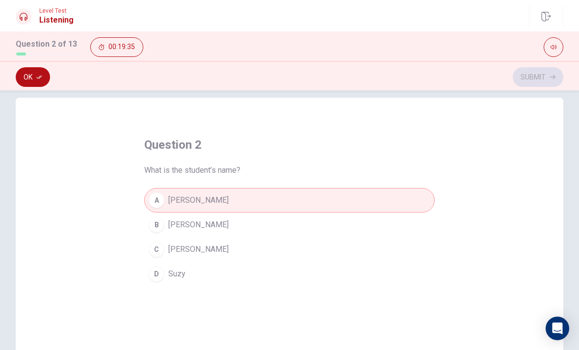
click at [31, 78] on button "Ok" at bounding box center [33, 77] width 34 height 20
click at [528, 82] on button "Submit" at bounding box center [538, 77] width 51 height 20
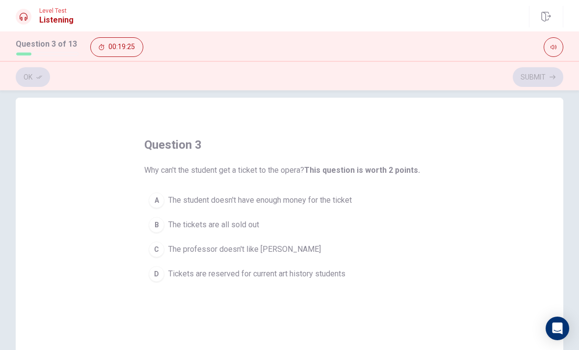
click at [161, 275] on div "D" at bounding box center [157, 274] width 16 height 16
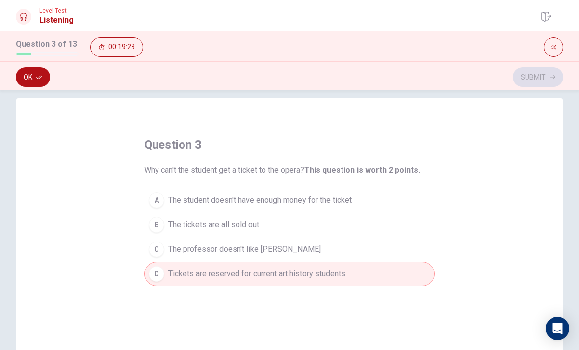
click at [36, 76] on icon "button" at bounding box center [39, 77] width 6 height 6
click at [533, 81] on button "Submit" at bounding box center [538, 77] width 51 height 20
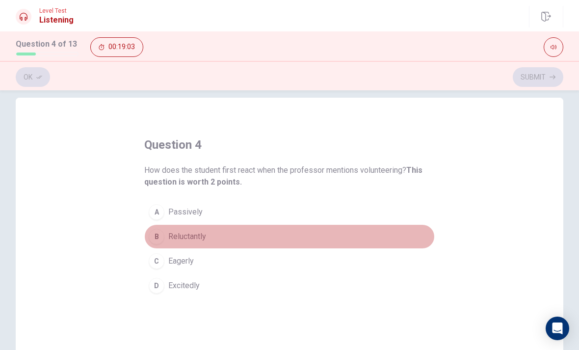
click at [163, 240] on div "B" at bounding box center [157, 237] width 16 height 16
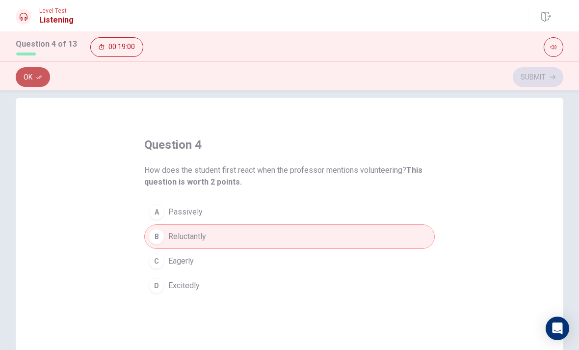
click at [43, 80] on button "Ok" at bounding box center [33, 77] width 34 height 20
click at [530, 77] on button "Submit" at bounding box center [538, 77] width 51 height 20
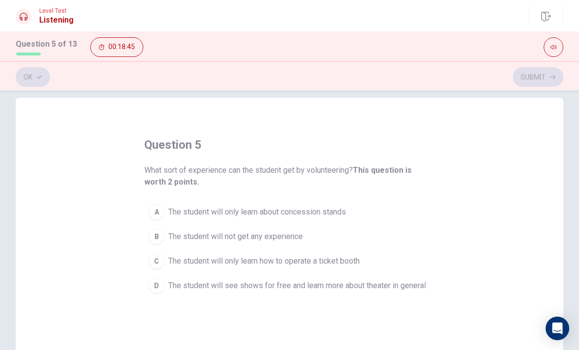
click at [162, 289] on div "D" at bounding box center [157, 286] width 16 height 16
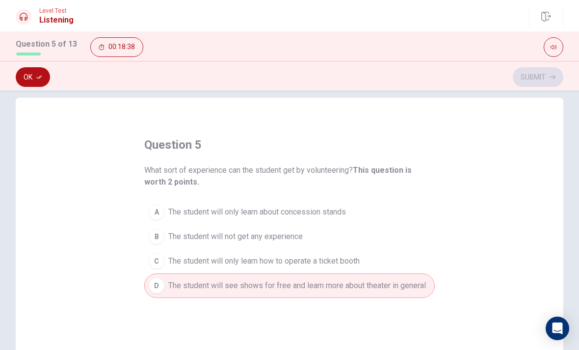
click at [31, 83] on button "Ok" at bounding box center [33, 77] width 34 height 20
click at [534, 83] on button "Submit" at bounding box center [538, 77] width 51 height 20
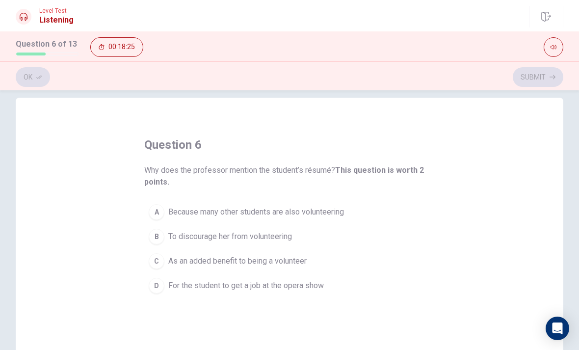
click at [306, 265] on span "As an added benefit to being a volunteer" at bounding box center [237, 261] width 138 height 12
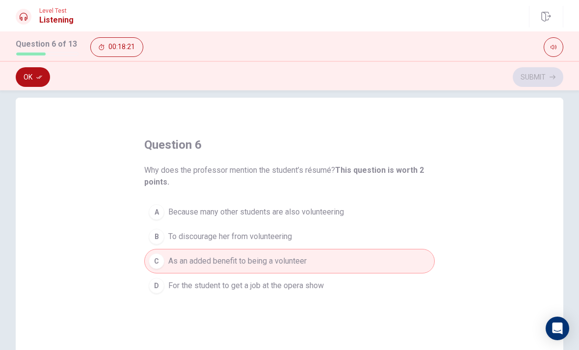
click at [36, 86] on button "Ok" at bounding box center [33, 77] width 34 height 20
click at [536, 80] on button "Submit" at bounding box center [538, 77] width 51 height 20
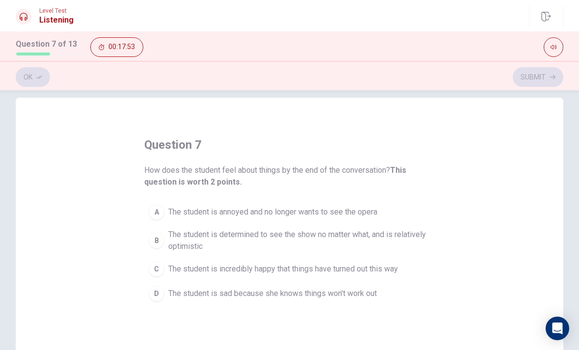
click at [337, 240] on span "The student is determined to see the show no matter what, and is relatively opt…" at bounding box center [299, 241] width 262 height 24
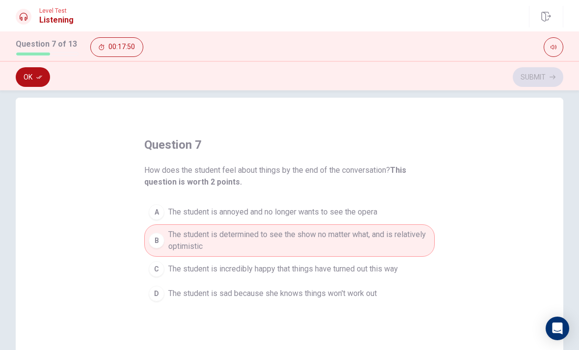
click at [34, 82] on button "Ok" at bounding box center [33, 77] width 34 height 20
click at [526, 79] on button "Submit" at bounding box center [538, 77] width 51 height 20
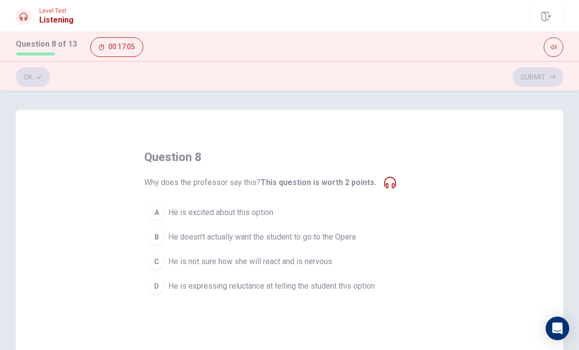
click at [386, 183] on icon at bounding box center [390, 183] width 12 height 12
click at [158, 287] on div "D" at bounding box center [157, 286] width 16 height 16
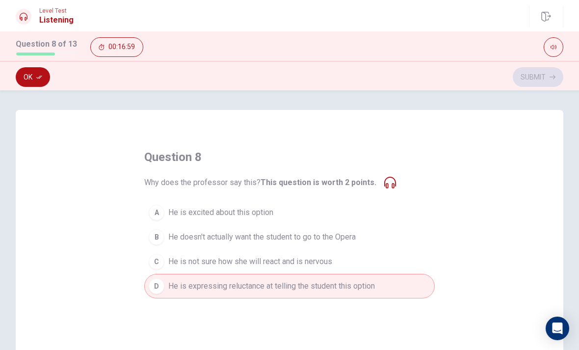
click at [27, 76] on button "Ok" at bounding box center [33, 77] width 34 height 20
click at [531, 83] on button "Submit" at bounding box center [538, 77] width 51 height 20
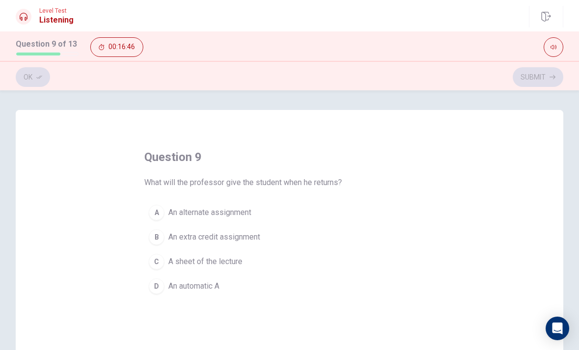
click at [163, 209] on div "A" at bounding box center [157, 213] width 16 height 16
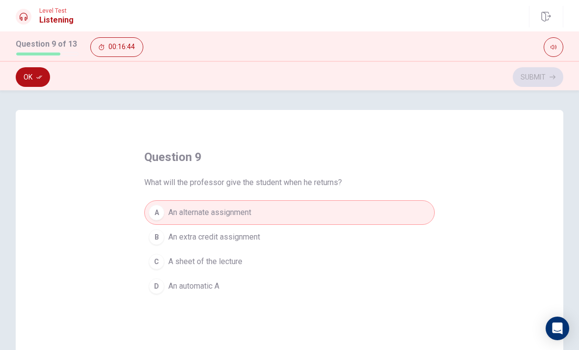
click at [39, 71] on button "Ok" at bounding box center [33, 77] width 34 height 20
click at [547, 75] on button "Submit" at bounding box center [538, 77] width 51 height 20
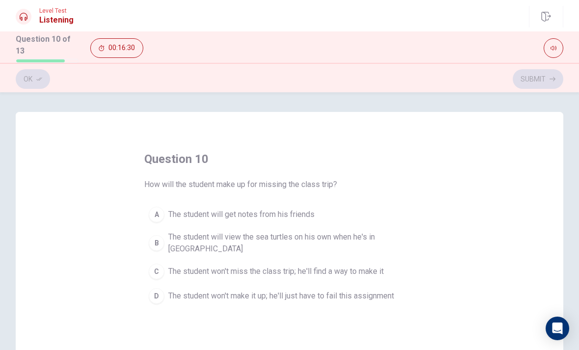
click at [290, 233] on span "The student will view the sea turtles on his own when he's in [GEOGRAPHIC_DATA]" at bounding box center [299, 243] width 262 height 24
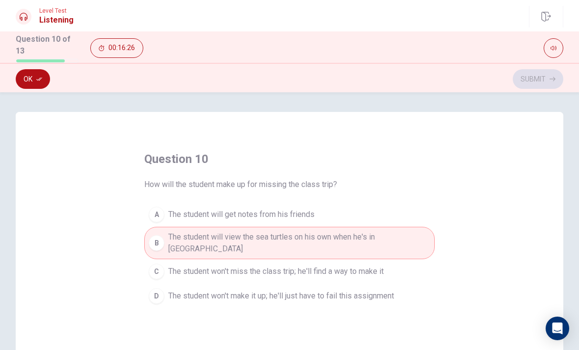
click at [44, 80] on button "Ok" at bounding box center [33, 79] width 34 height 20
click at [538, 76] on button "Submit" at bounding box center [538, 79] width 51 height 20
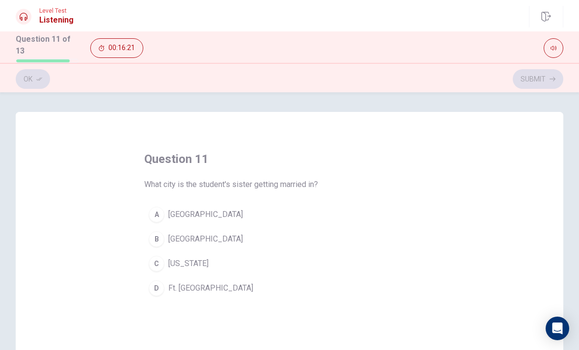
click at [227, 232] on button "B [GEOGRAPHIC_DATA]" at bounding box center [289, 239] width 291 height 25
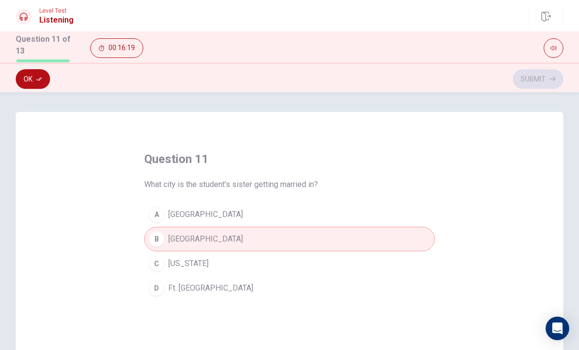
click at [43, 79] on button "Ok" at bounding box center [33, 79] width 34 height 20
click at [539, 75] on button "Submit" at bounding box center [538, 79] width 51 height 20
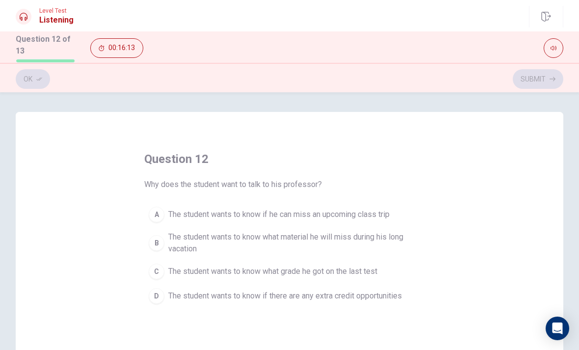
click at [355, 212] on span "The student wants to know if he can miss an upcoming class trip" at bounding box center [278, 215] width 221 height 12
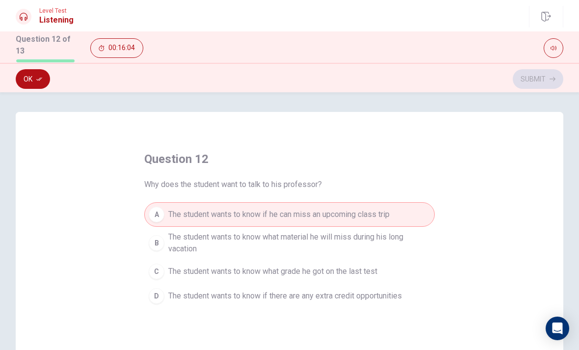
click at [46, 77] on button "Ok" at bounding box center [33, 79] width 34 height 20
click at [536, 76] on button "Submit" at bounding box center [538, 79] width 51 height 20
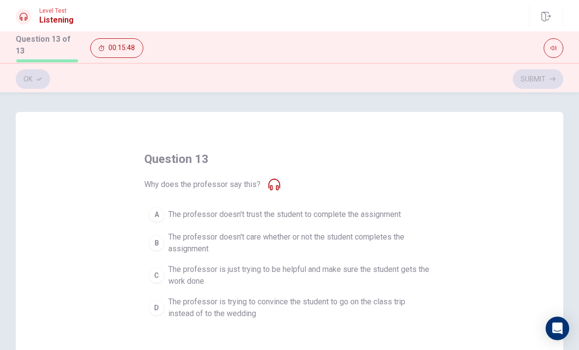
click at [304, 266] on span "The professor is just trying to be helpful and make sure the student gets the w…" at bounding box center [299, 276] width 262 height 24
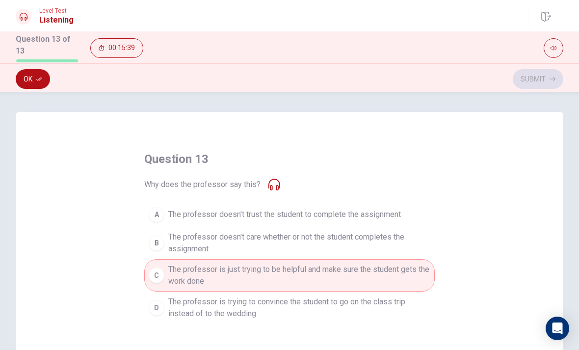
click at [37, 77] on icon "button" at bounding box center [39, 79] width 6 height 6
click at [537, 78] on button "Submit" at bounding box center [538, 79] width 51 height 20
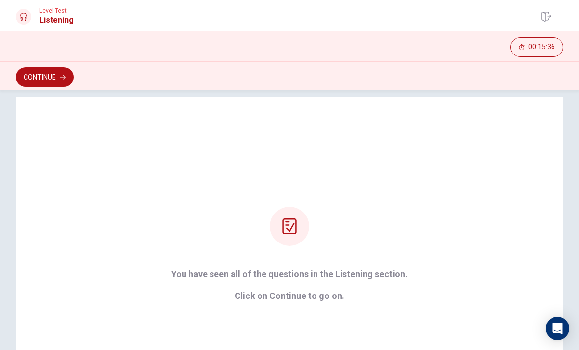
scroll to position [13, 0]
click at [59, 77] on button "Continue" at bounding box center [45, 77] width 58 height 20
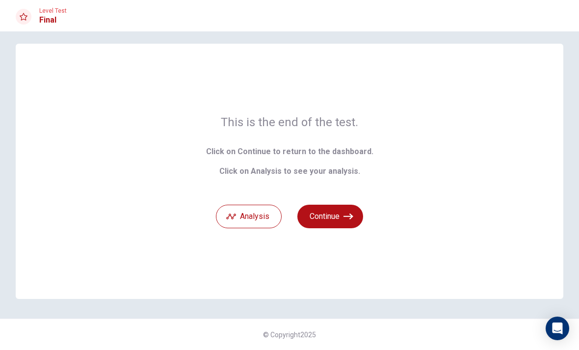
scroll to position [7, 0]
